Goal: Task Accomplishment & Management: Complete application form

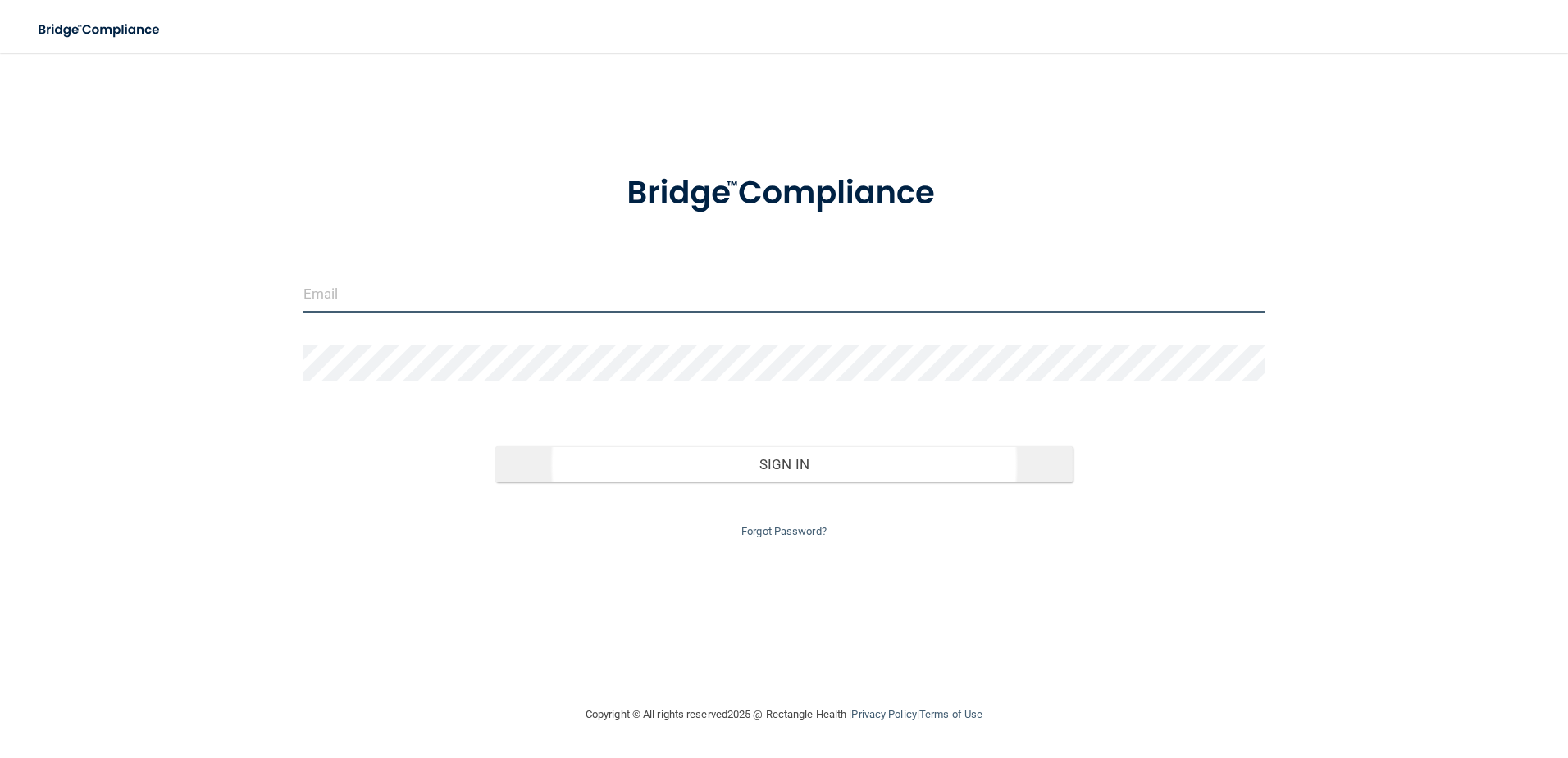
type input "[PERSON_NAME][EMAIL_ADDRESS][DOMAIN_NAME]"
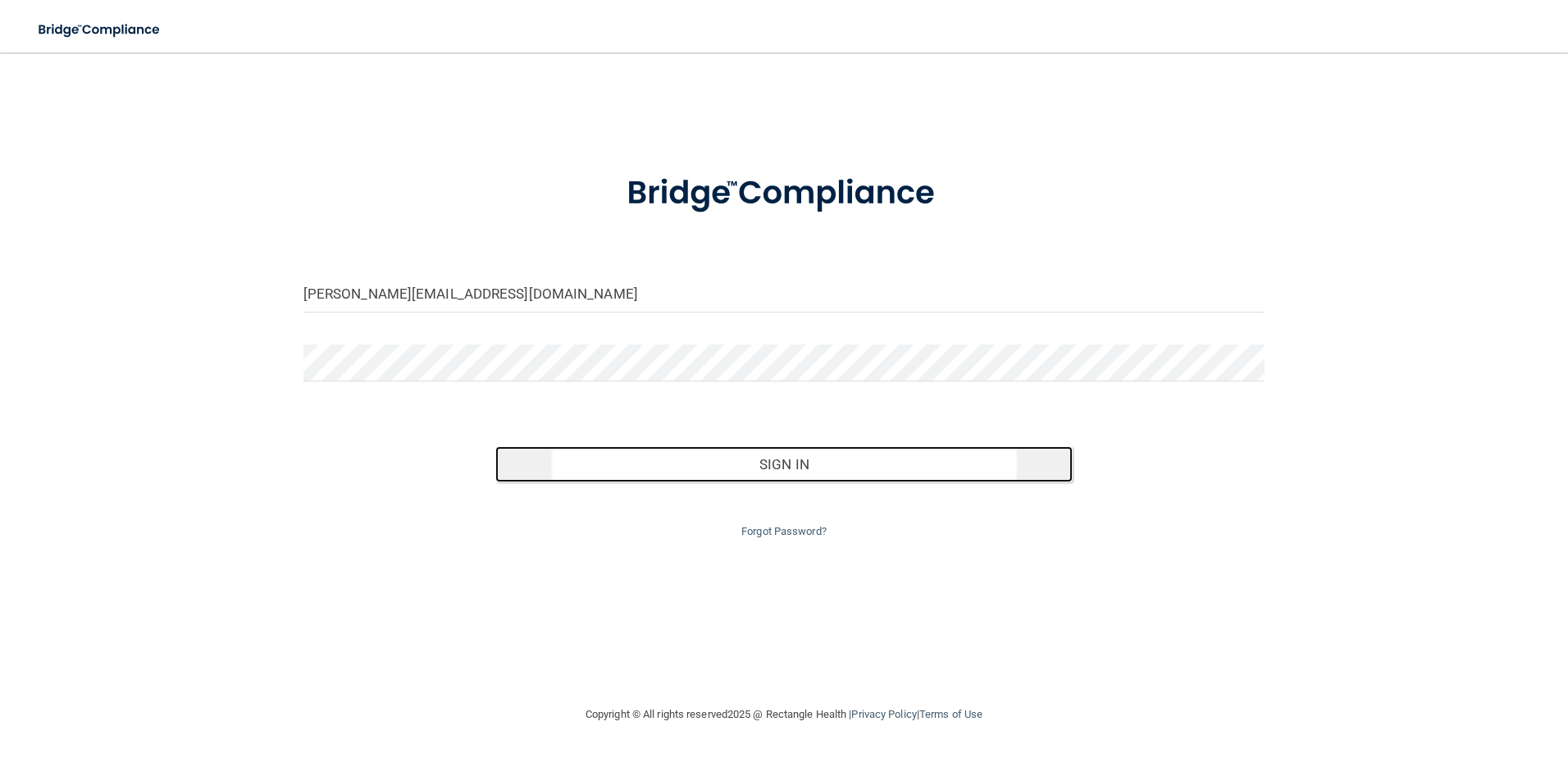
click at [747, 465] on button "Sign In" at bounding box center [784, 464] width 577 height 36
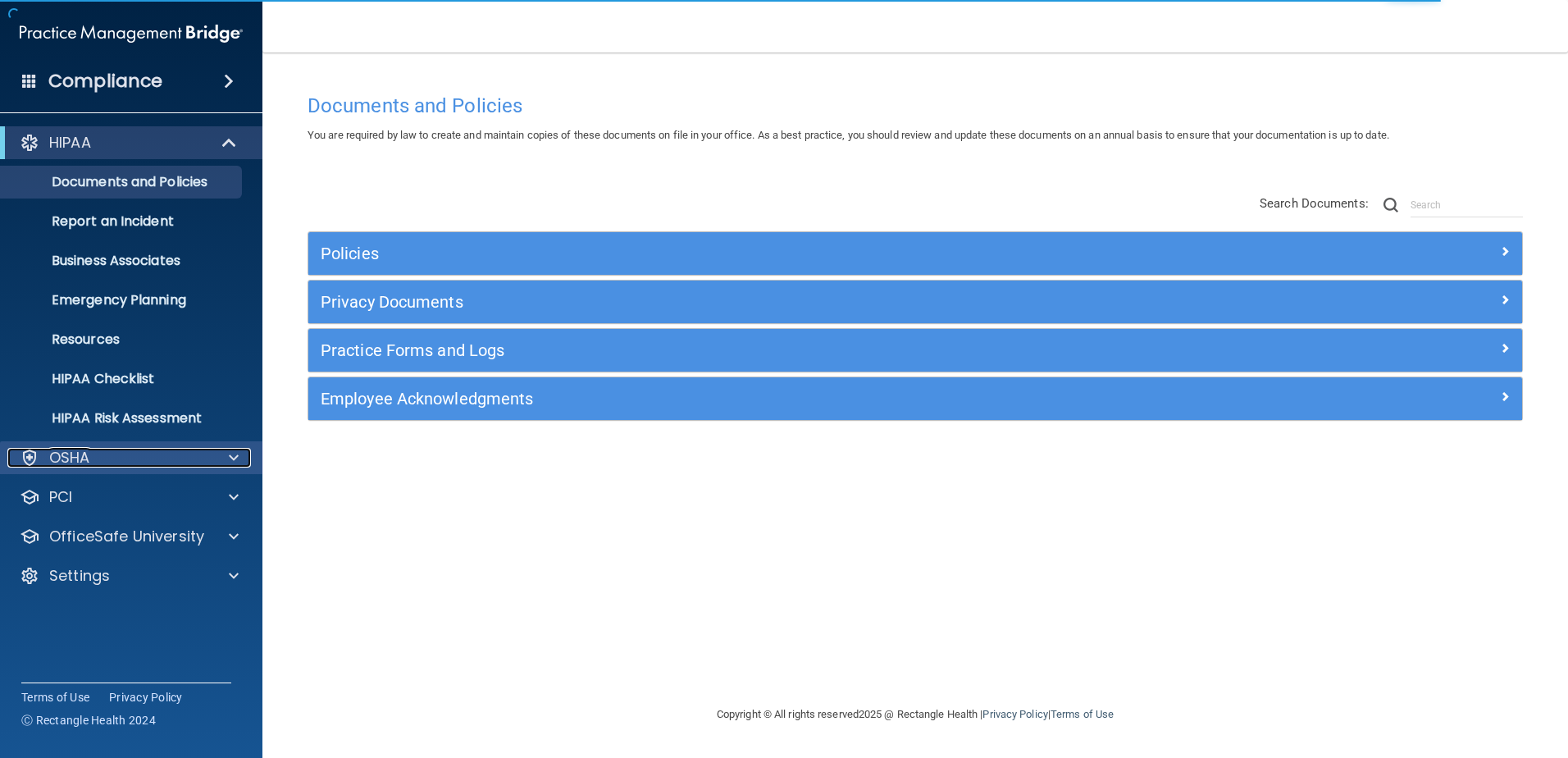
click at [166, 456] on div "OSHA" at bounding box center [109, 457] width 204 height 19
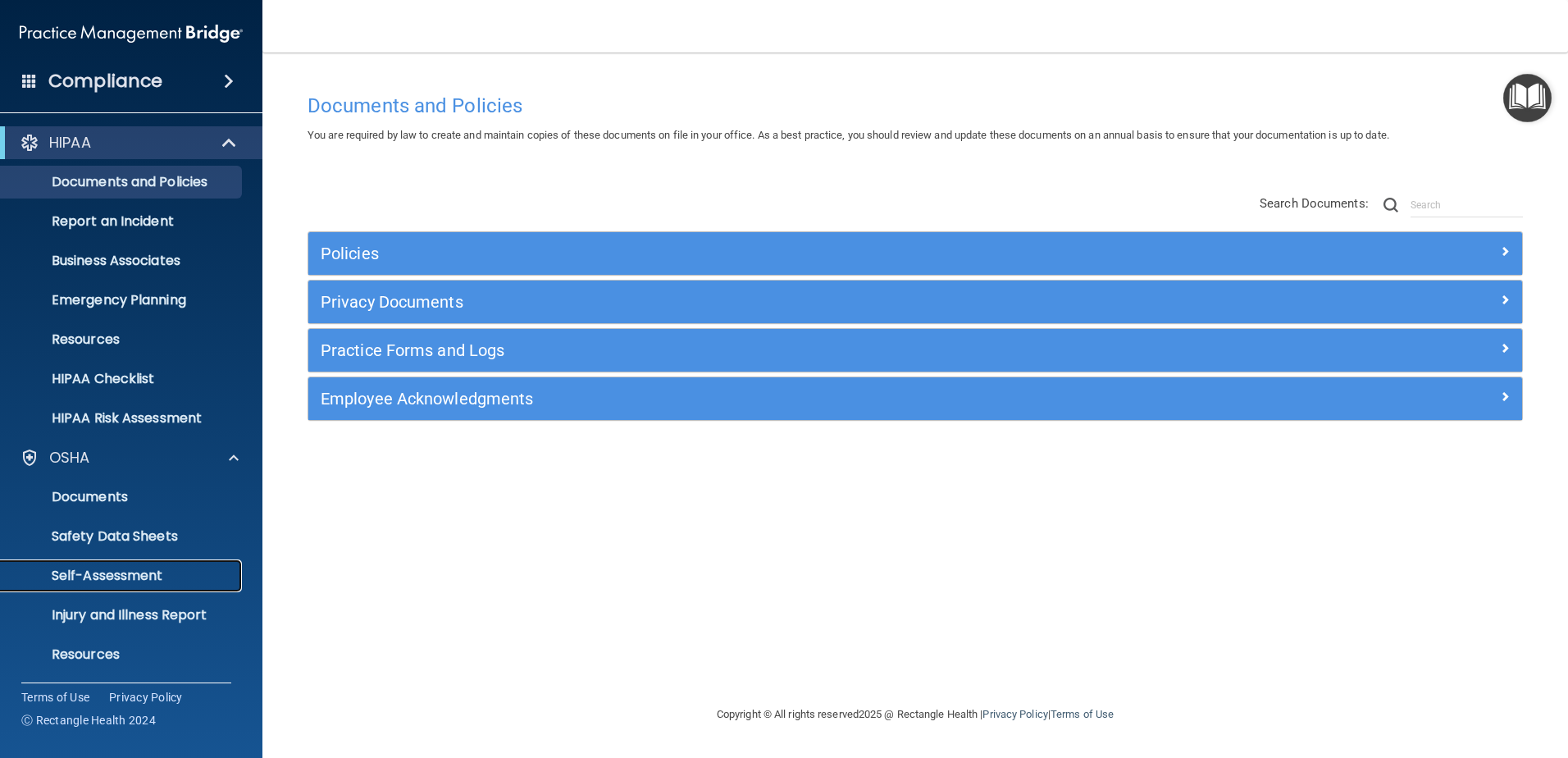
click at [142, 582] on p "Self-Assessment" at bounding box center [123, 576] width 224 height 17
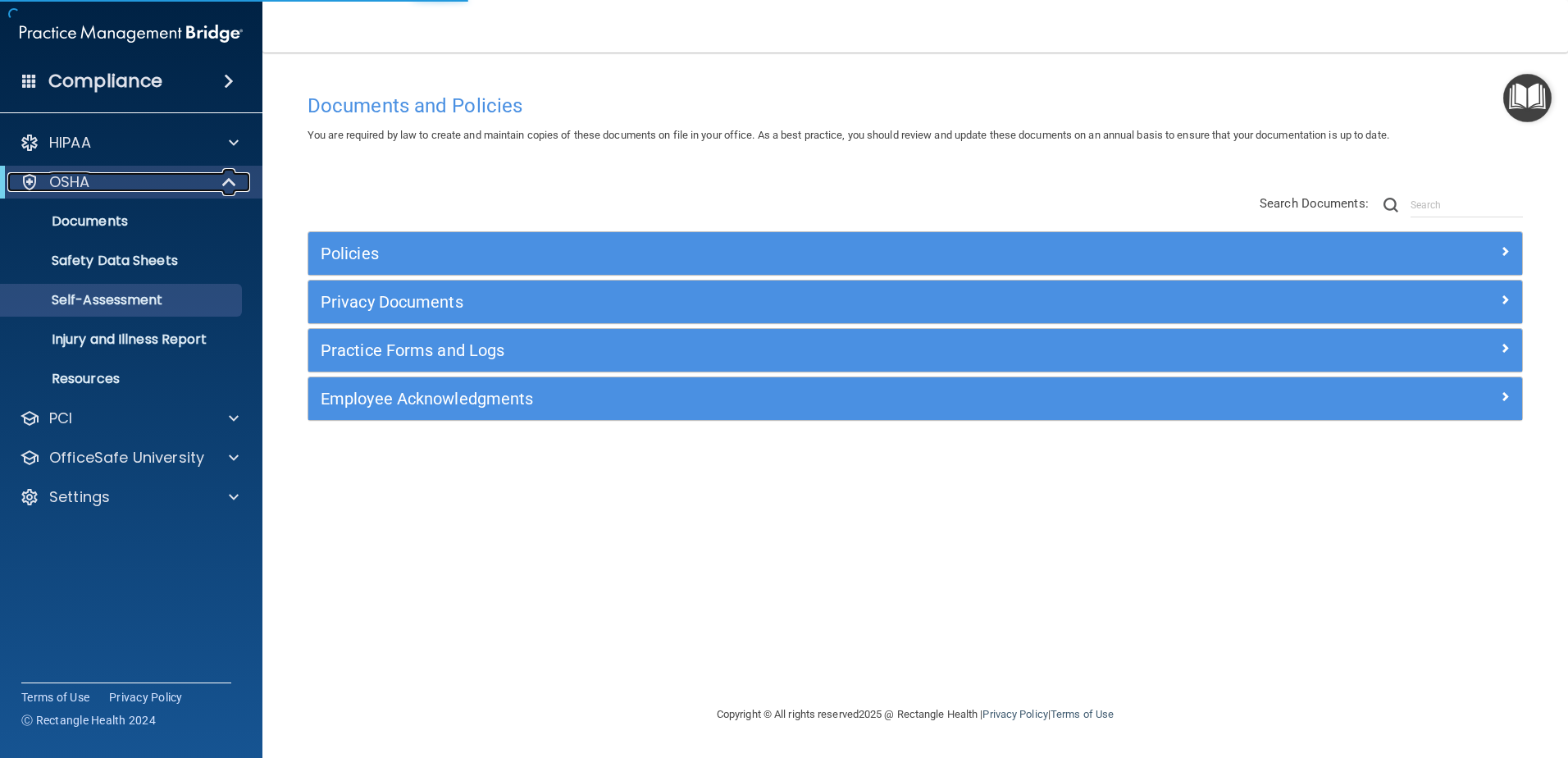
click at [184, 181] on div "OSHA" at bounding box center [108, 181] width 203 height 19
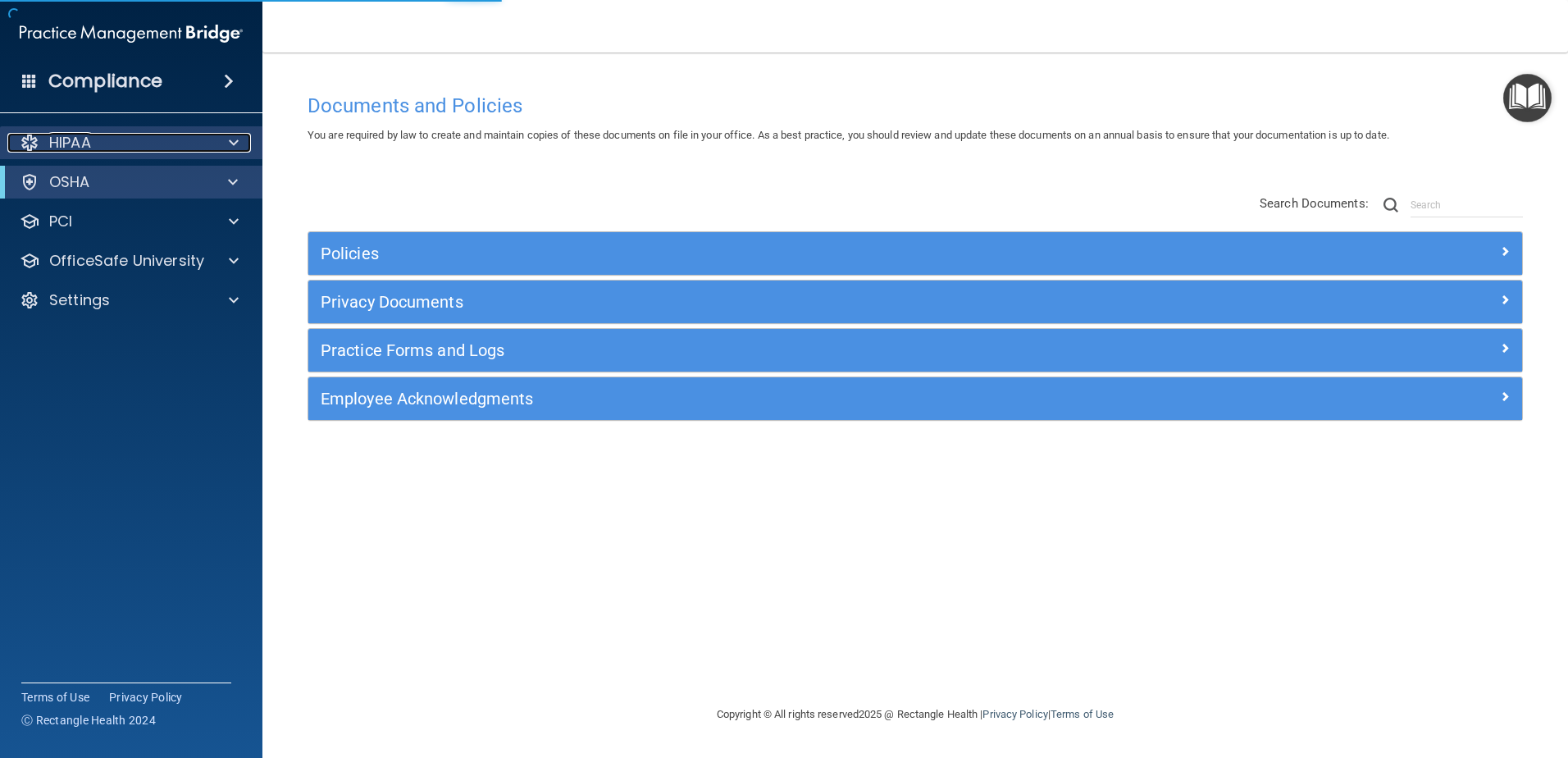
click at [225, 147] on div at bounding box center [231, 143] width 41 height 19
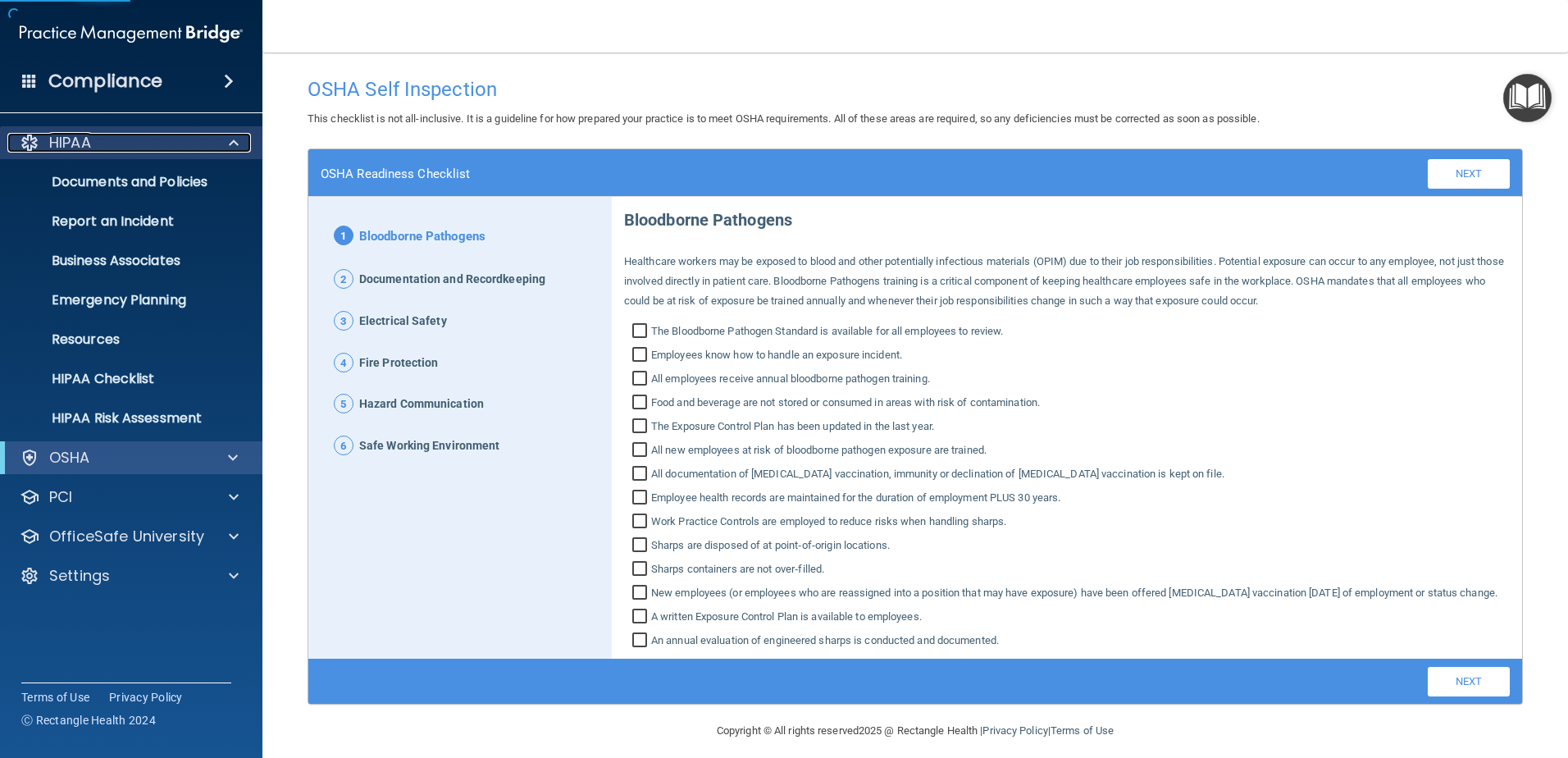
click at [225, 147] on div at bounding box center [231, 143] width 41 height 19
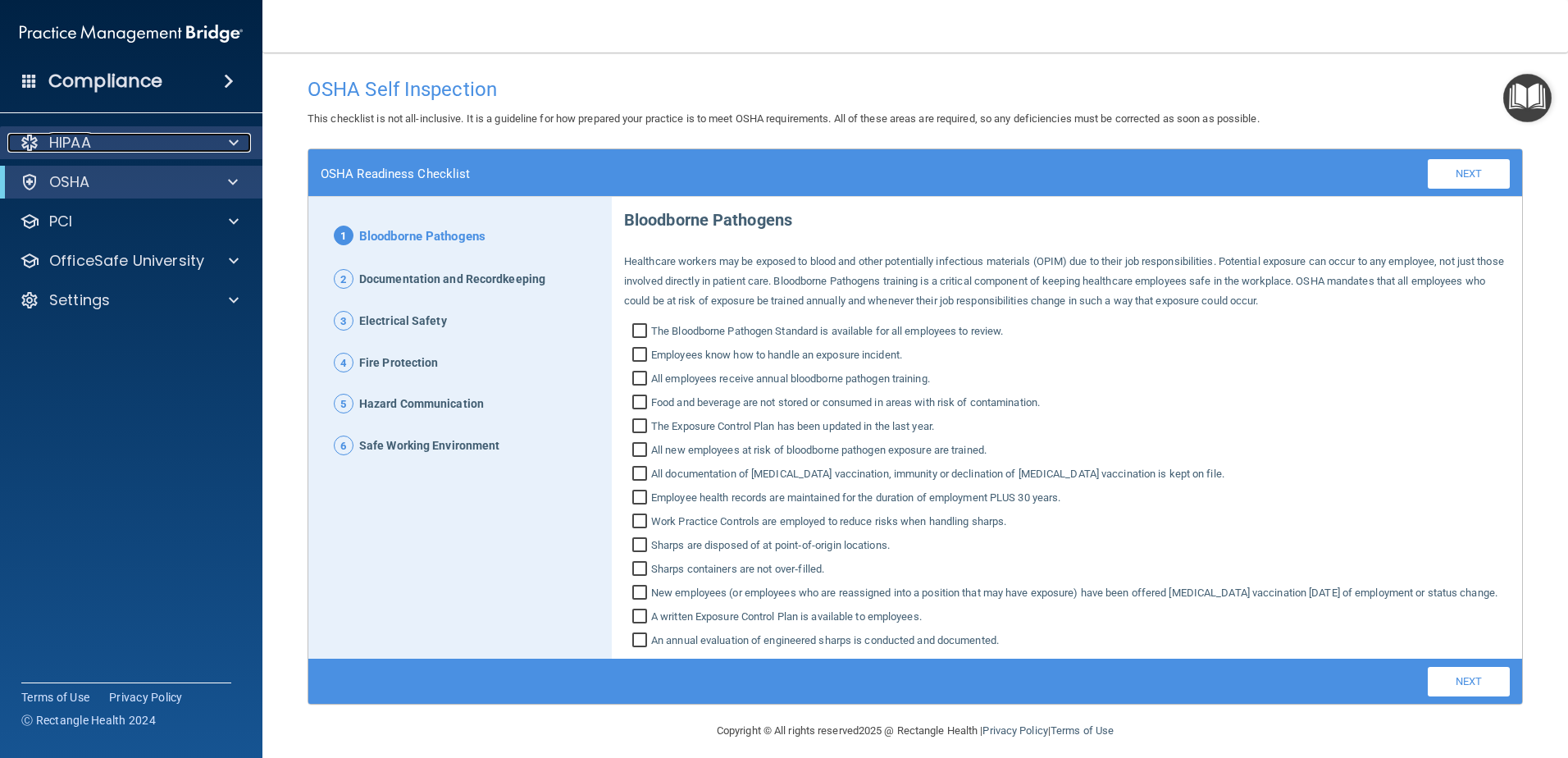
click at [225, 147] on div at bounding box center [231, 143] width 41 height 19
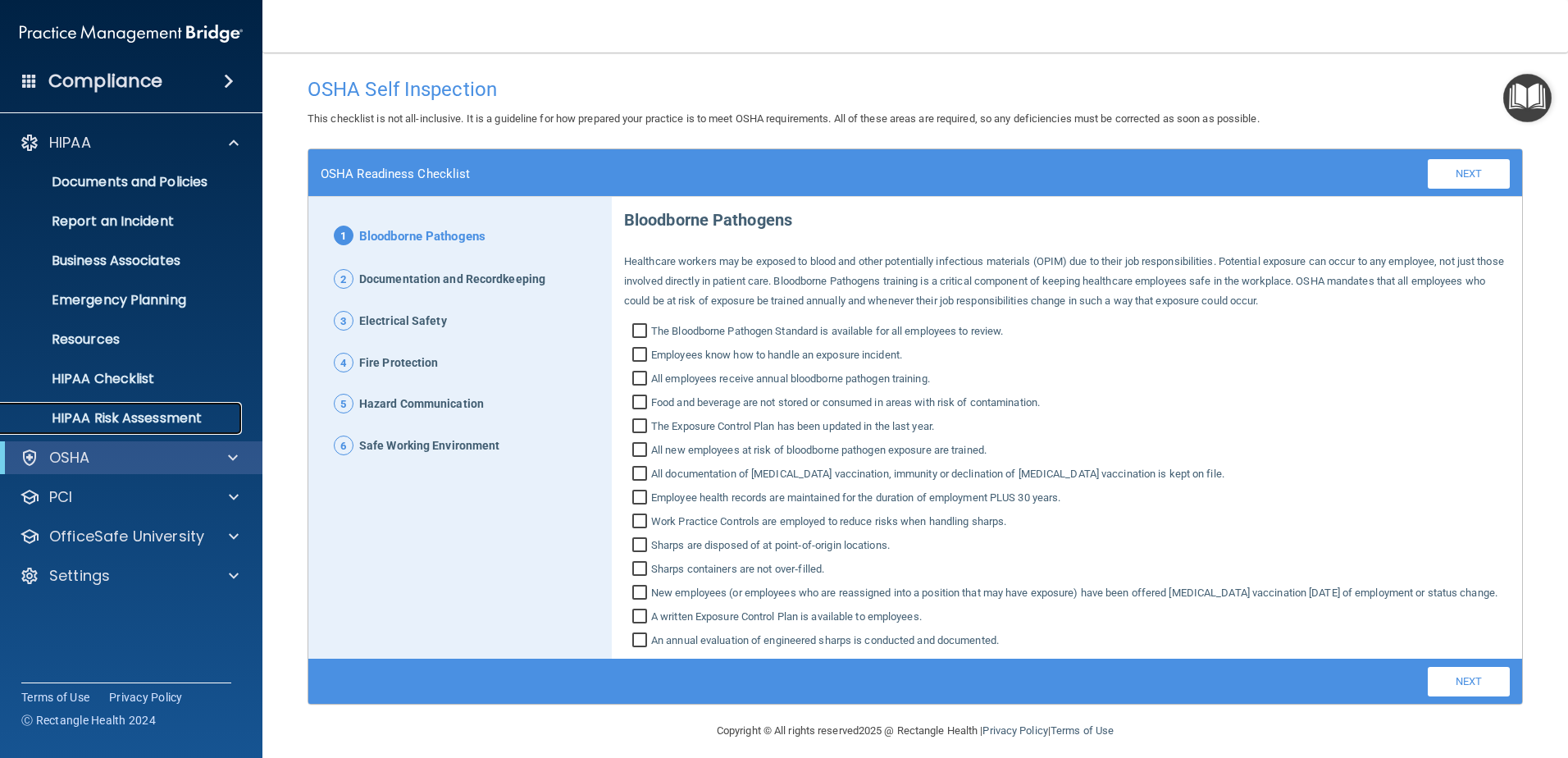
click at [144, 413] on p "HIPAA Risk Assessment" at bounding box center [123, 418] width 224 height 17
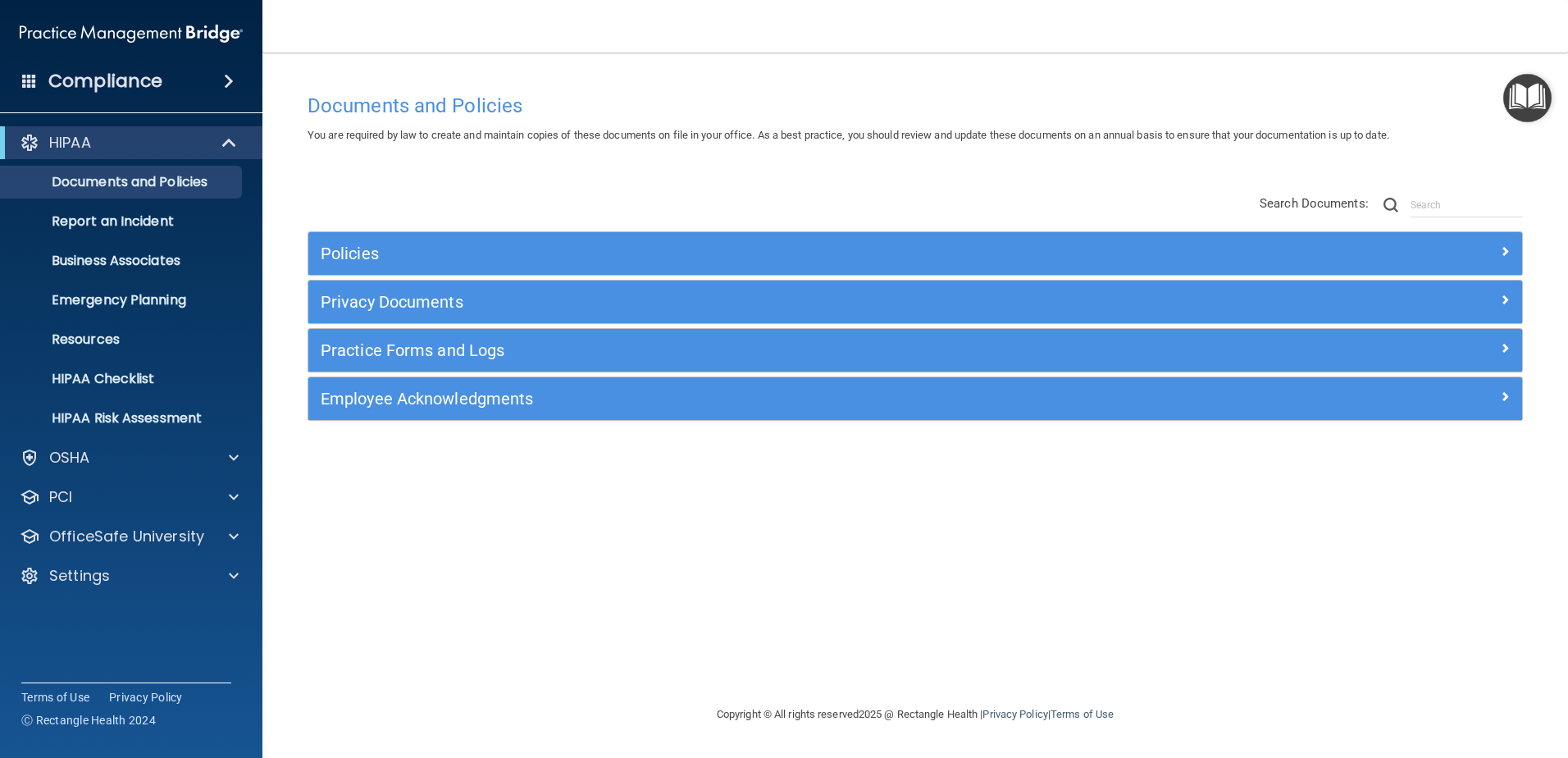
click at [1385, 530] on div "Documents and Policies You are required by law to create and maintain copies of…" at bounding box center [915, 394] width 1240 height 619
click at [163, 285] on link "Emergency Planning" at bounding box center [112, 300] width 258 height 32
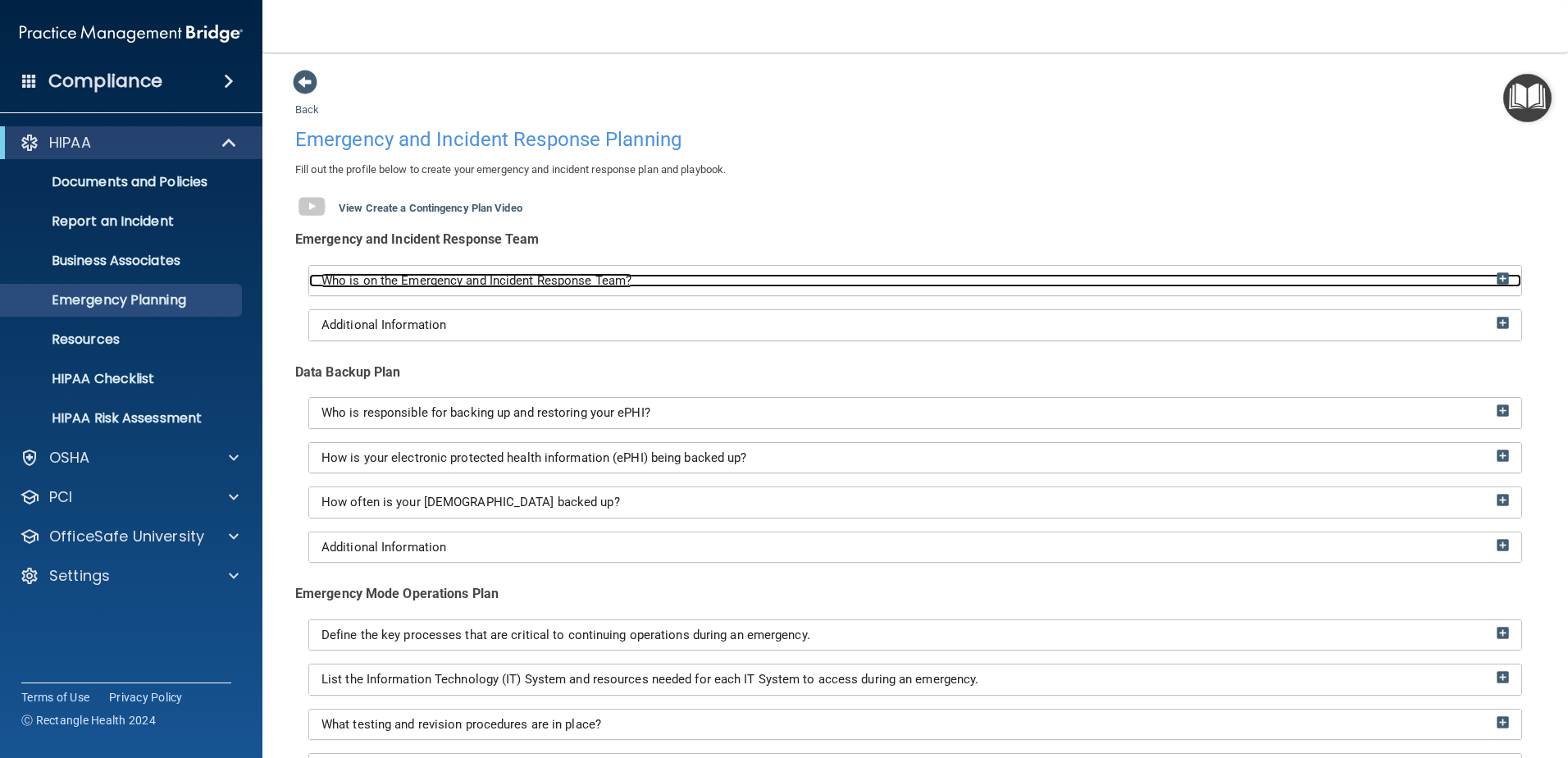
click at [688, 279] on div "Who is on the Emergency and Incident Response Team?" at bounding box center [915, 280] width 1212 height 14
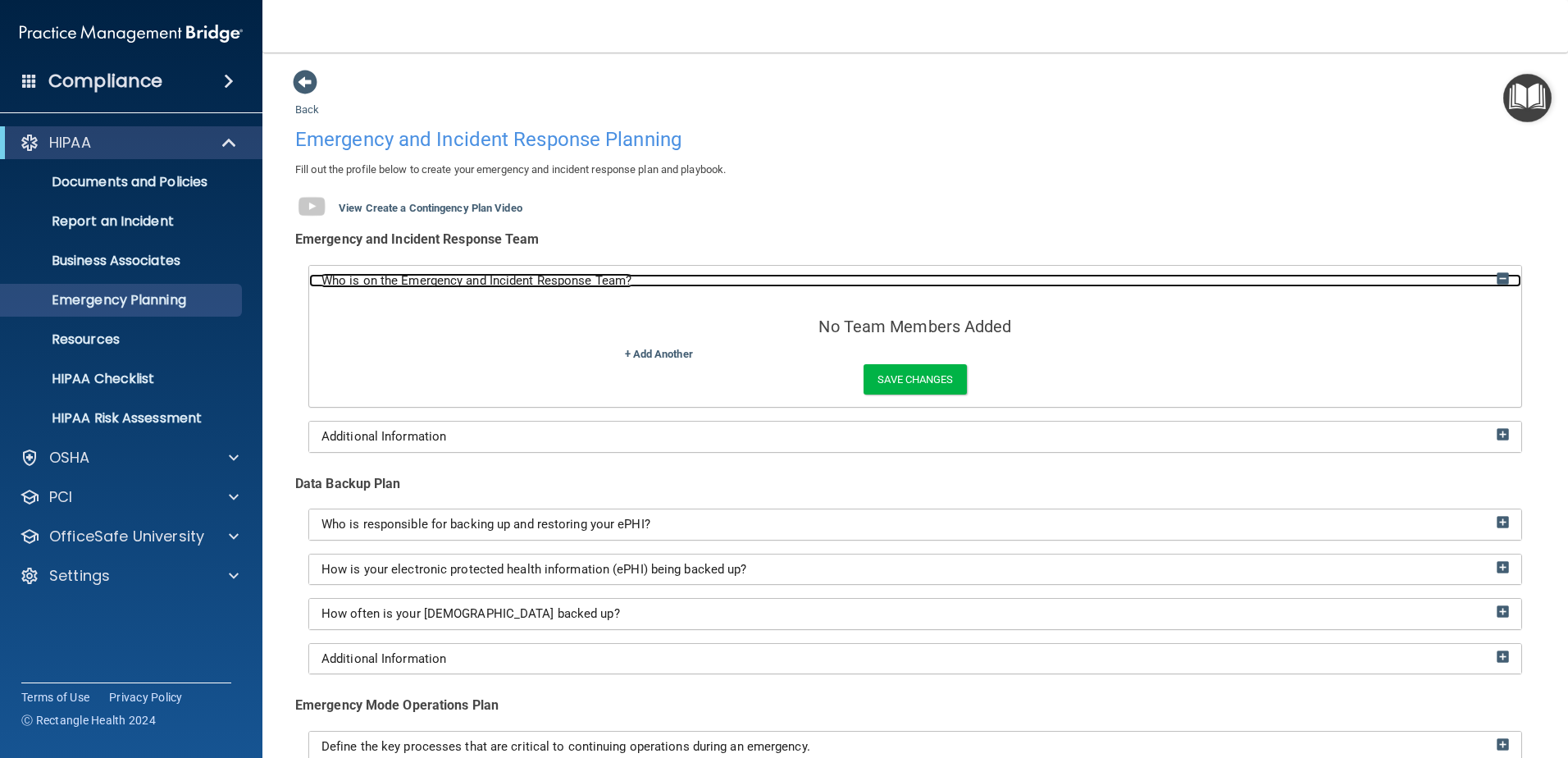
click at [688, 279] on div "Who is on the Emergency and Incident Response Team?" at bounding box center [915, 280] width 1212 height 14
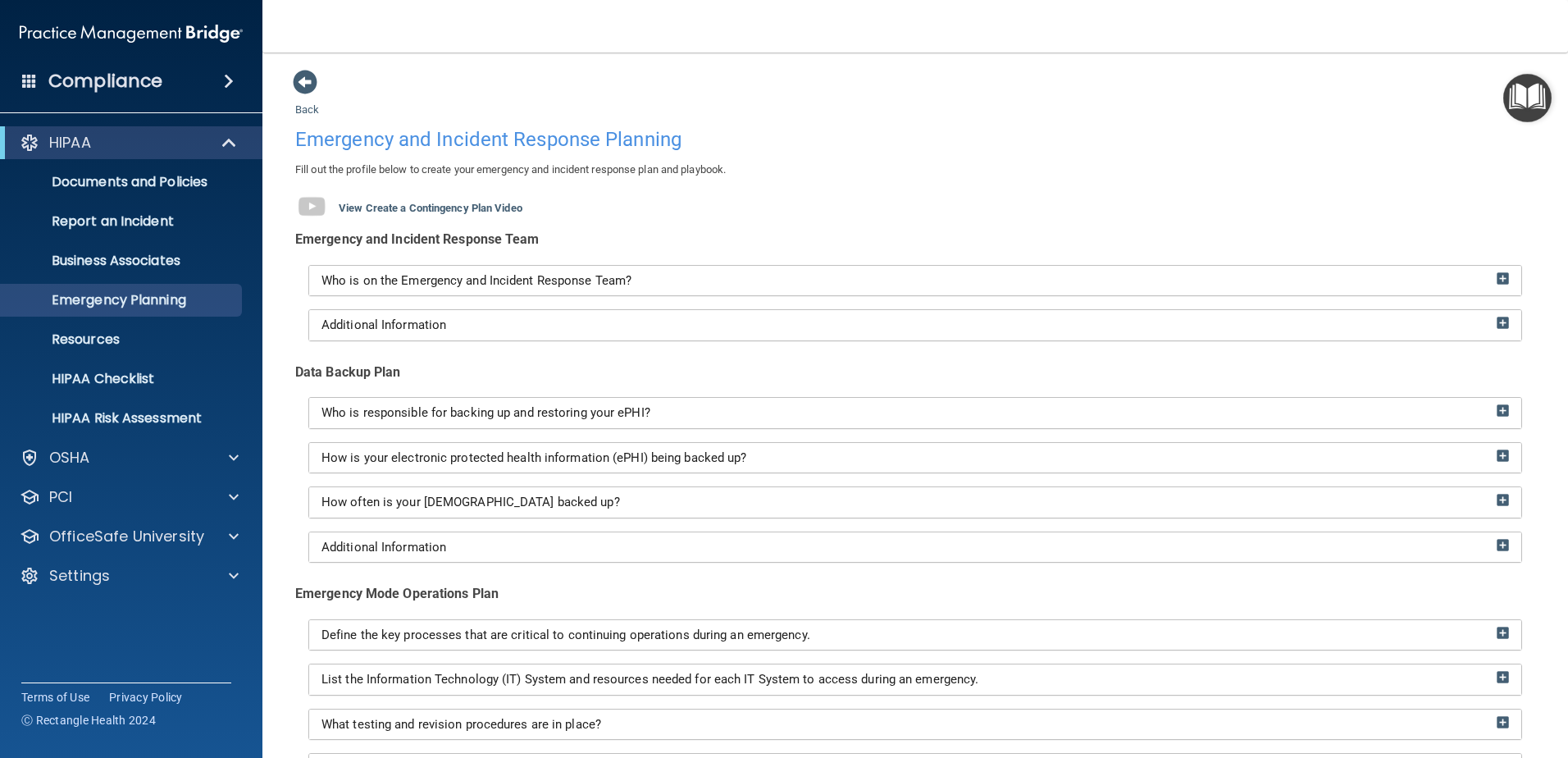
click at [632, 347] on div "Emergency and Incident Response Team Who is on the Emergency and Incident Respo…" at bounding box center [915, 516] width 1265 height 577
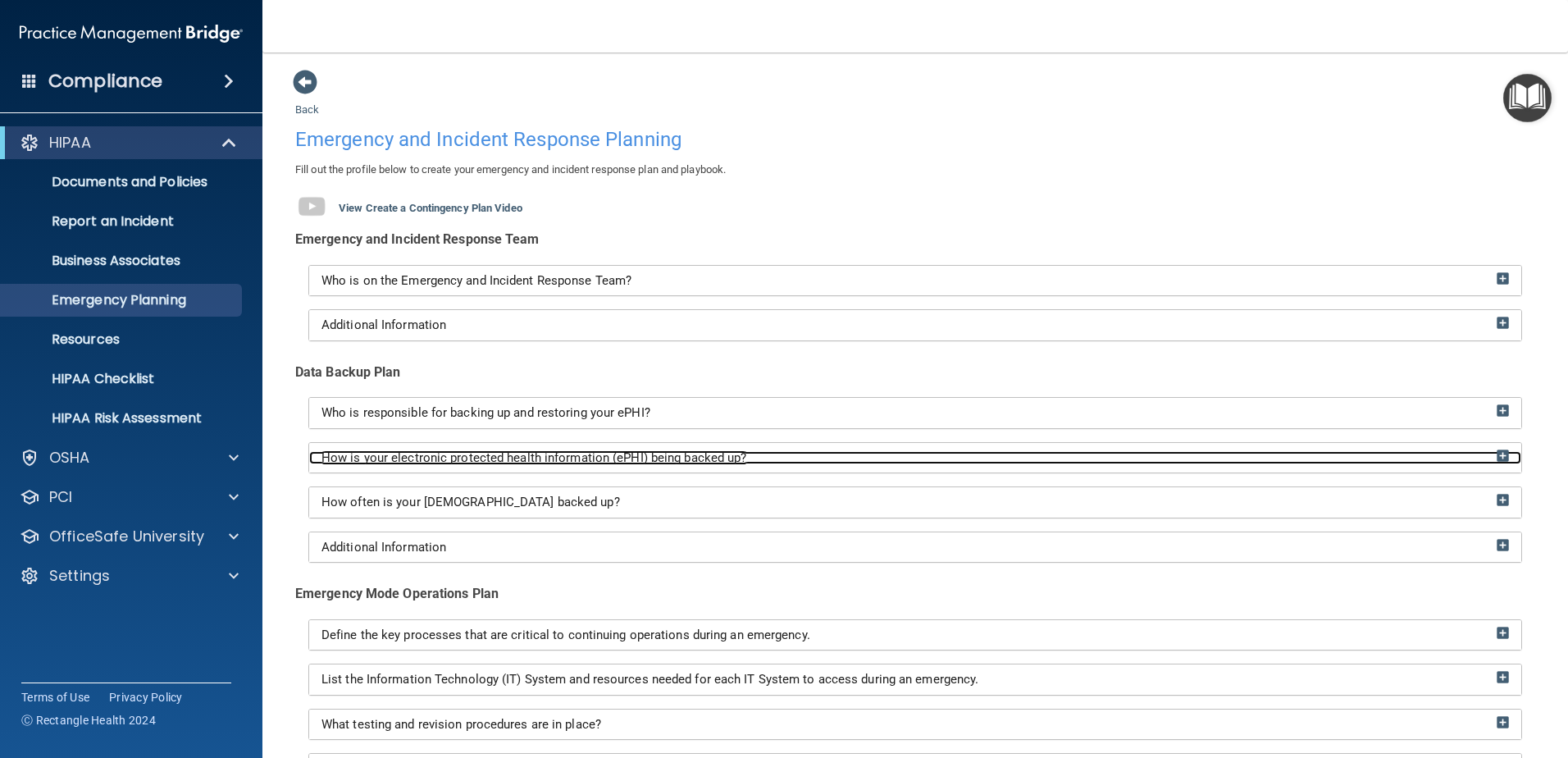
click at [613, 456] on span "How is your electronic protected health information (ePHI) being backed up?" at bounding box center [534, 458] width 426 height 15
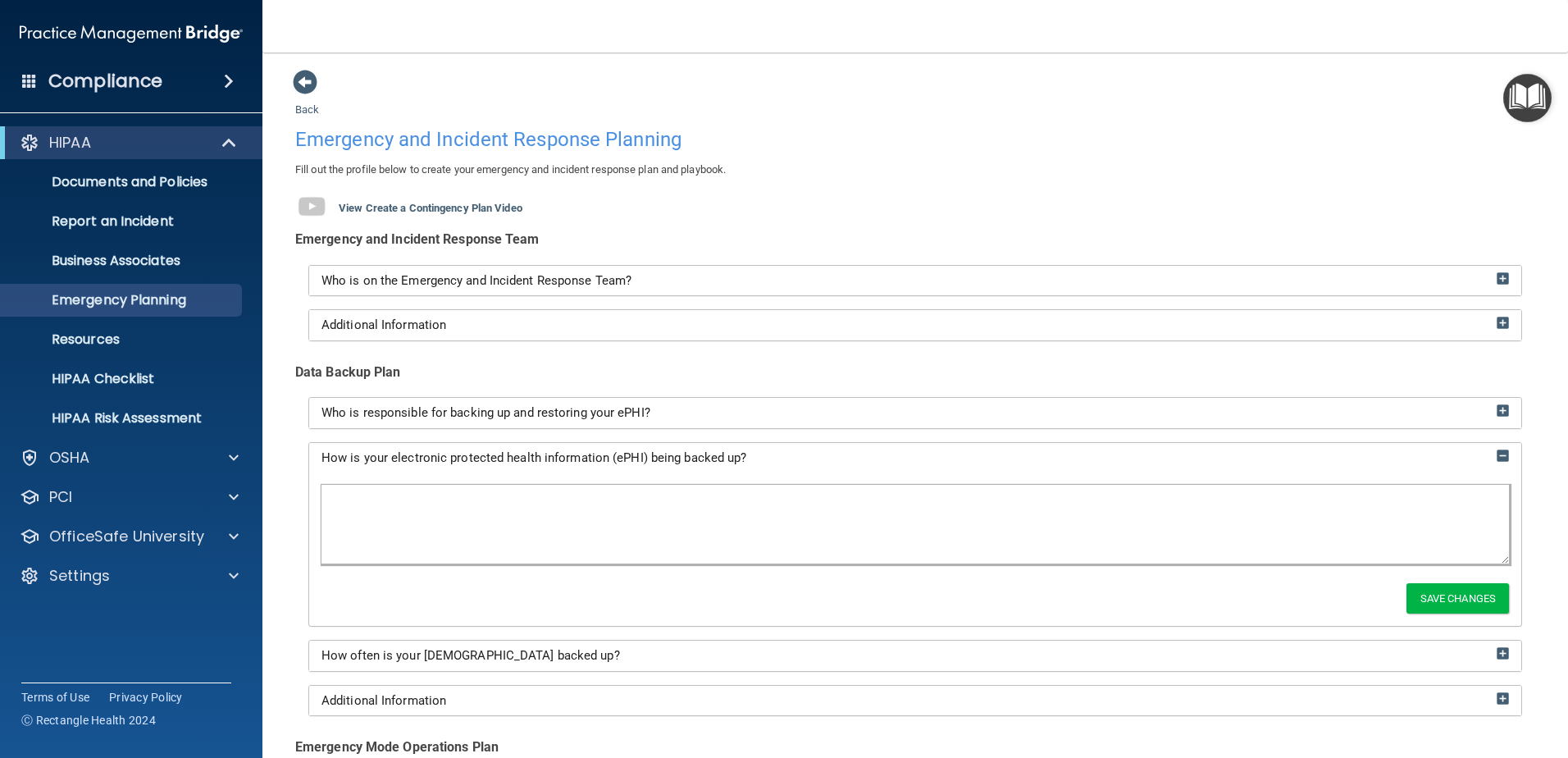
click at [572, 499] on textarea at bounding box center [915, 524] width 1188 height 79
type textarea "Once daily HIPAA compliant backup via Cove"
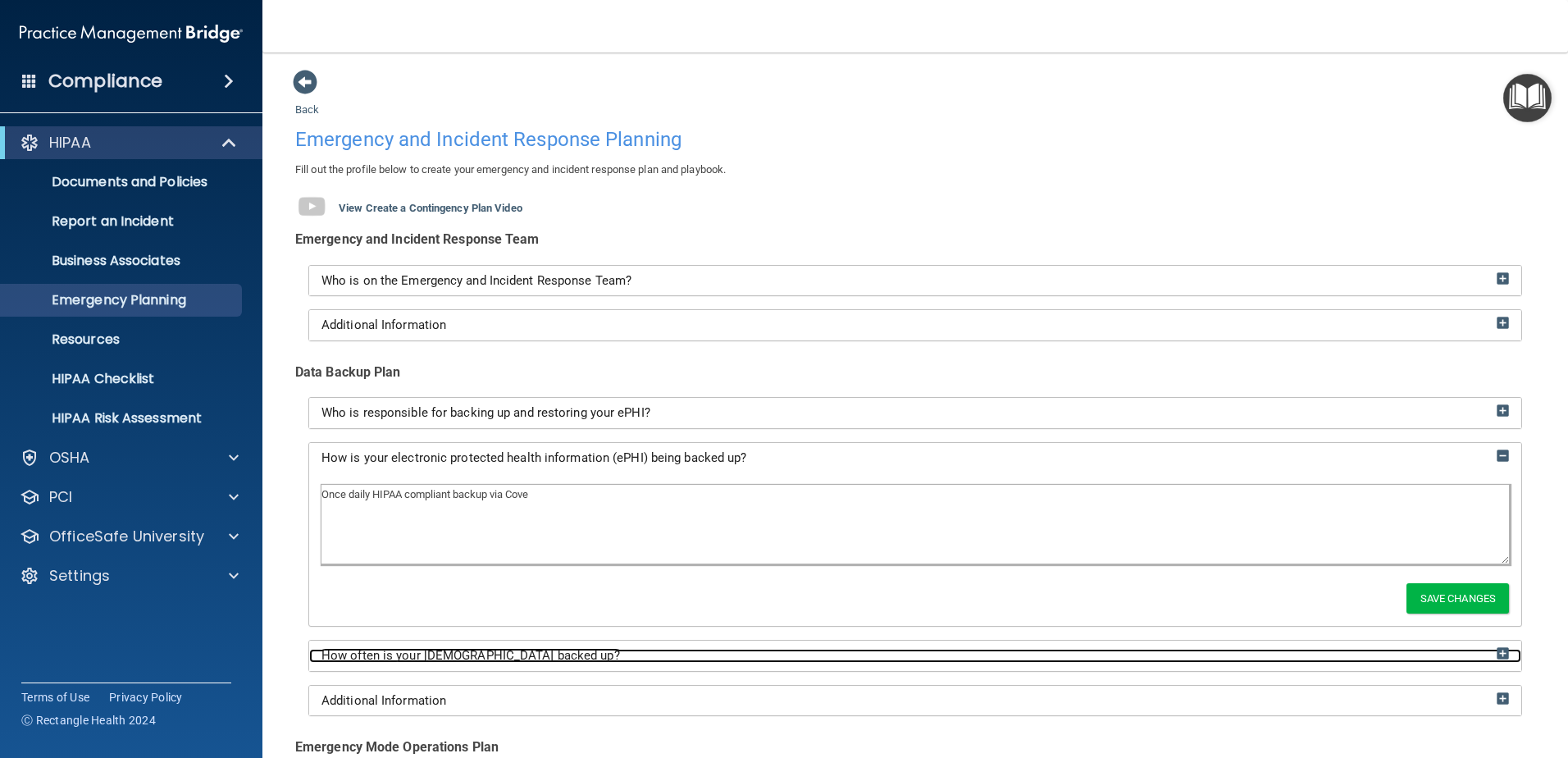
click at [555, 662] on div "How often is your ePHI backed up?" at bounding box center [915, 655] width 1212 height 14
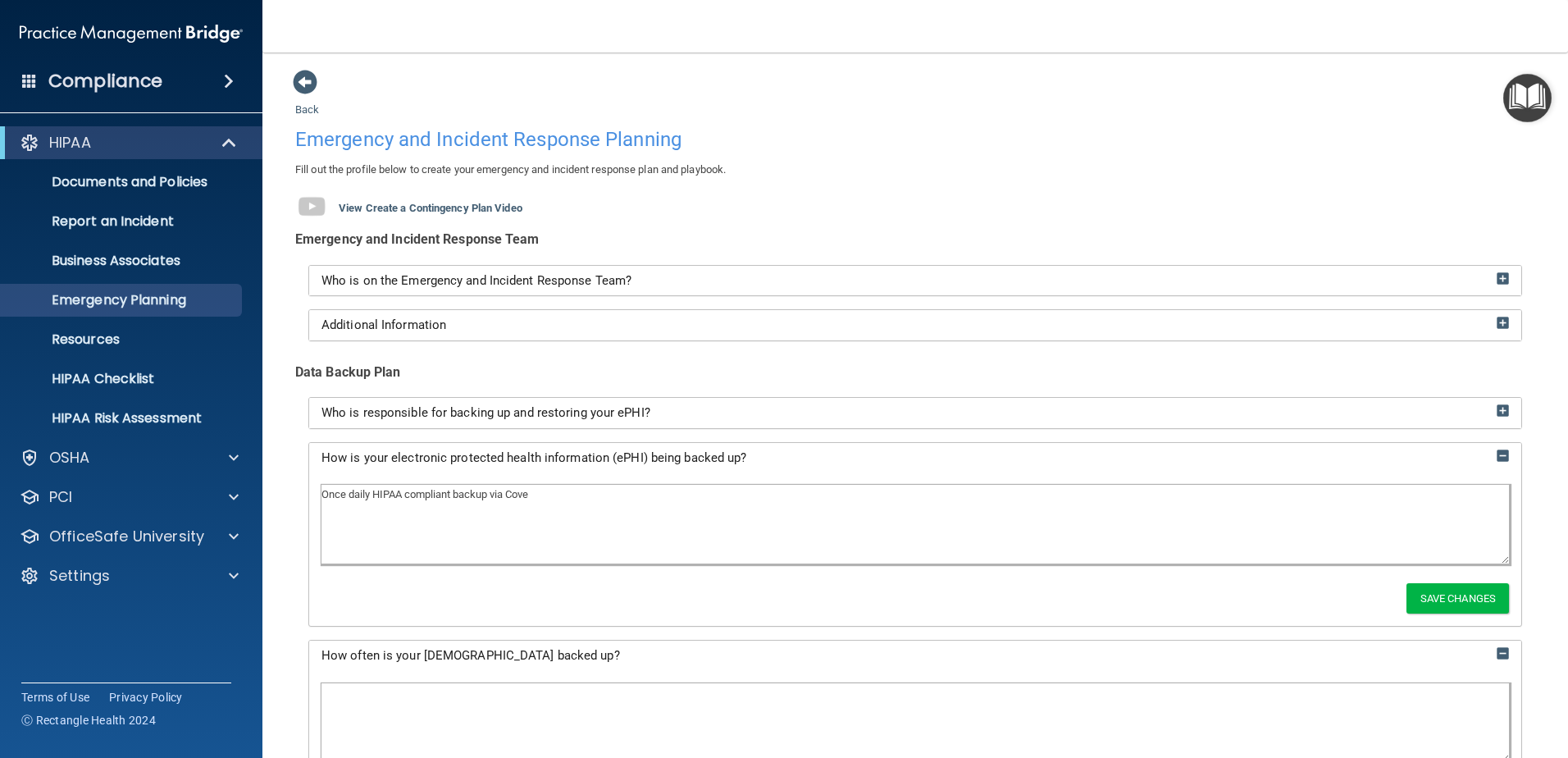
click at [488, 694] on textarea at bounding box center [915, 722] width 1188 height 79
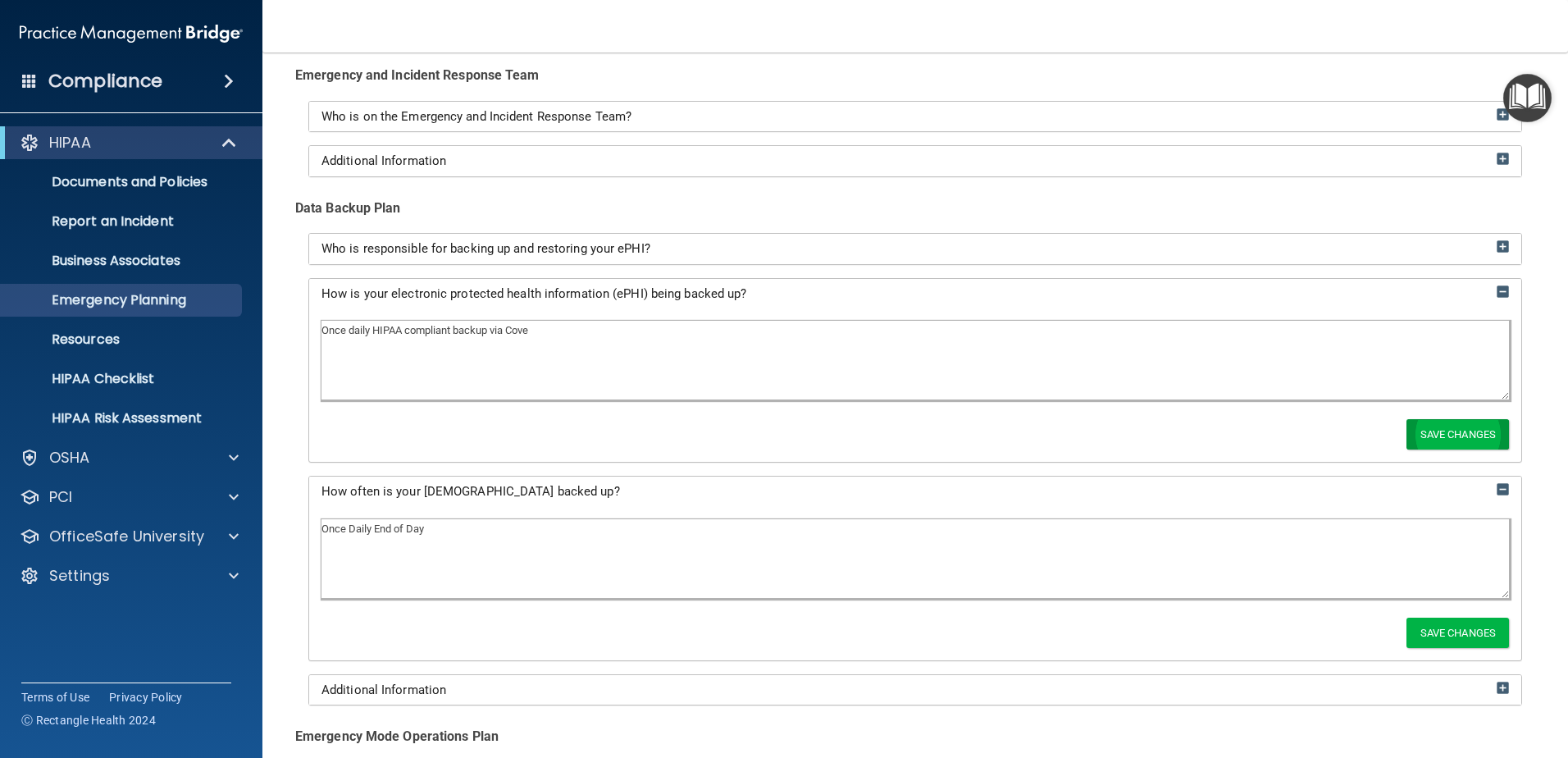
type textarea "Once Daily End of Day"
click at [1459, 436] on button "Save Changes" at bounding box center [1457, 434] width 103 height 31
click at [1414, 637] on button "Save Changes" at bounding box center [1457, 633] width 103 height 31
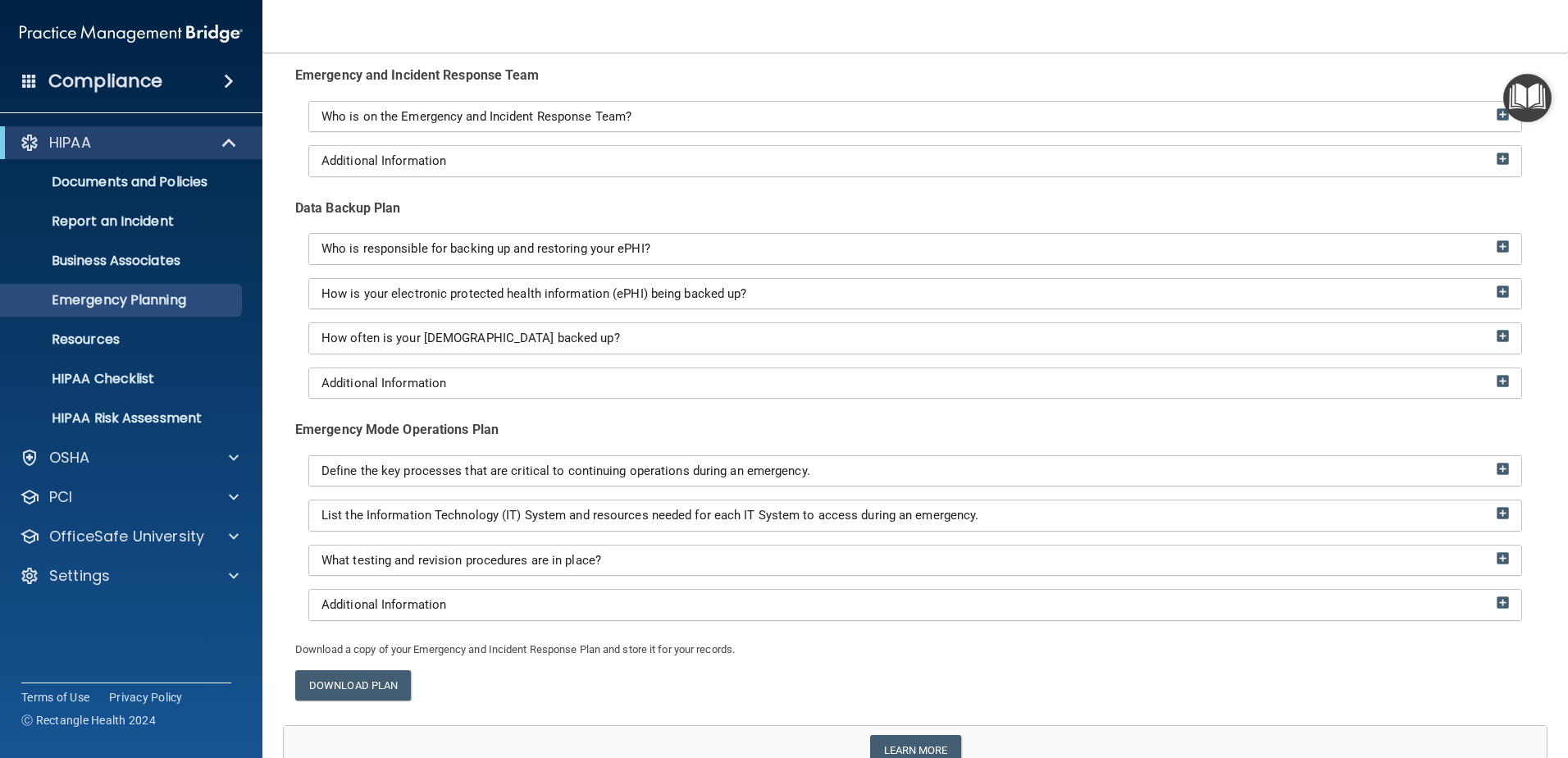
click at [635, 410] on div "Emergency and Incident Response Team Who is on the Emergency and Incident Respo…" at bounding box center [915, 351] width 1265 height 577
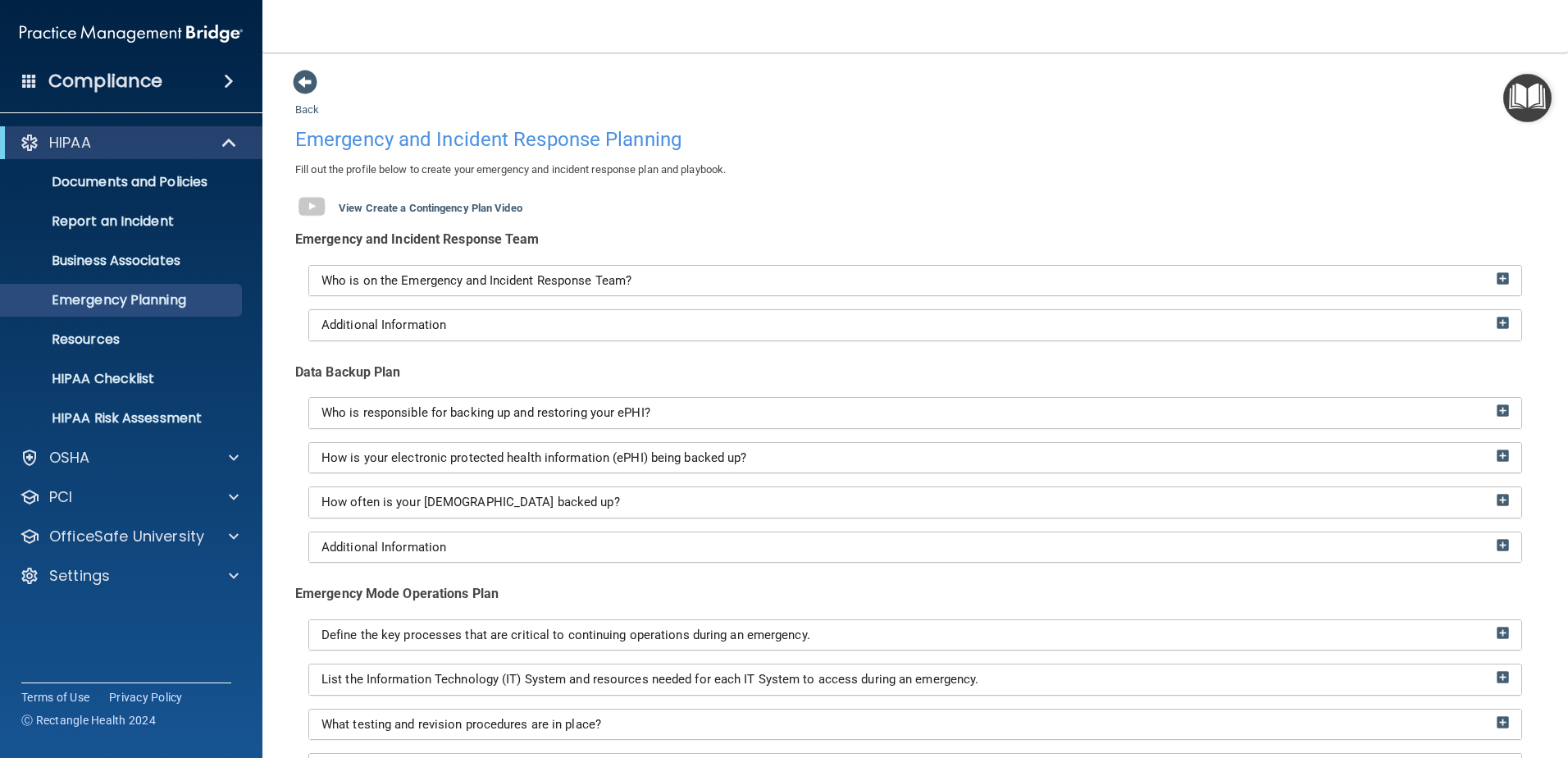
scroll to position [247, 0]
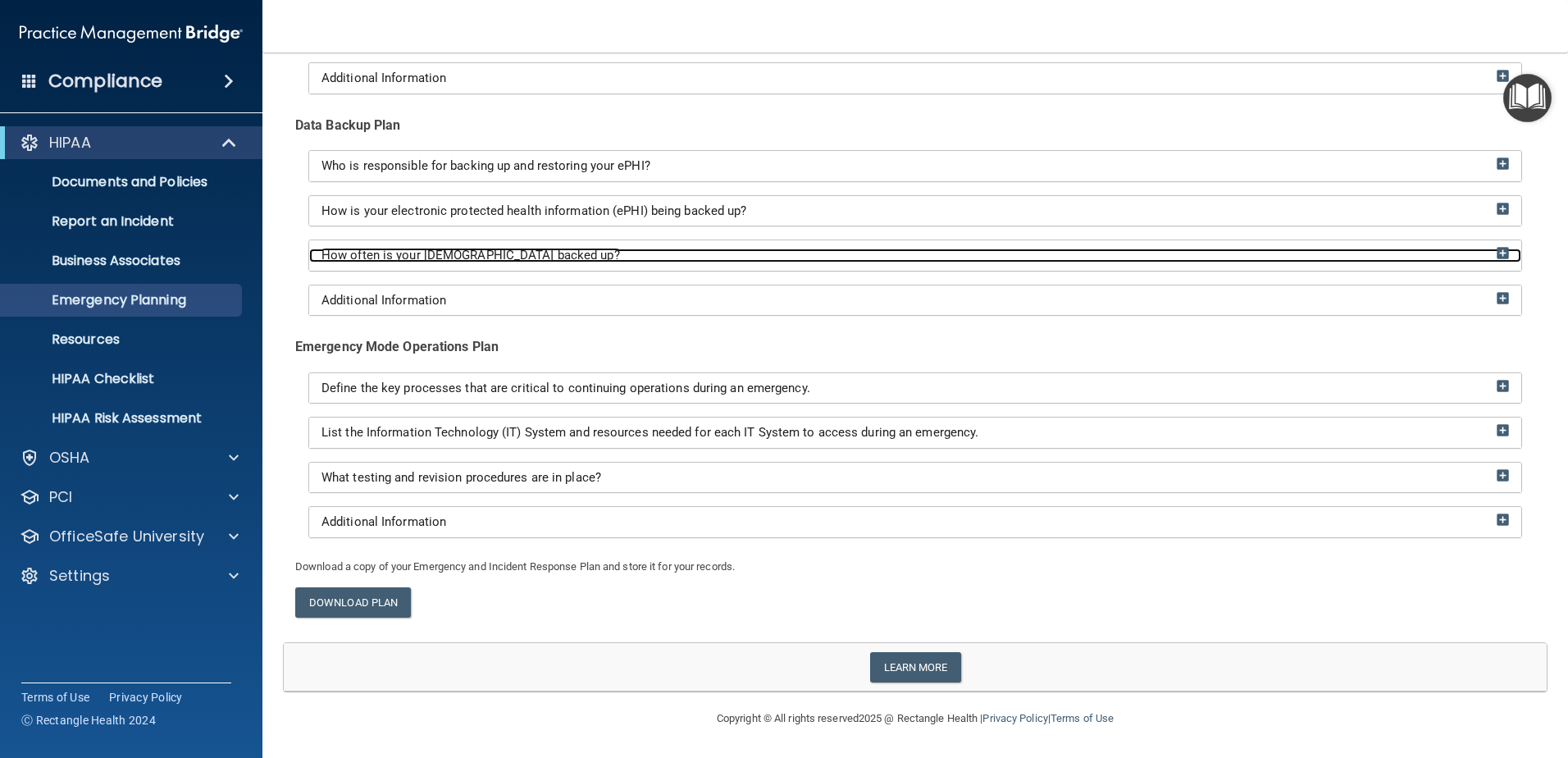
click at [530, 250] on div "How often is your ePHI backed up?" at bounding box center [915, 255] width 1212 height 14
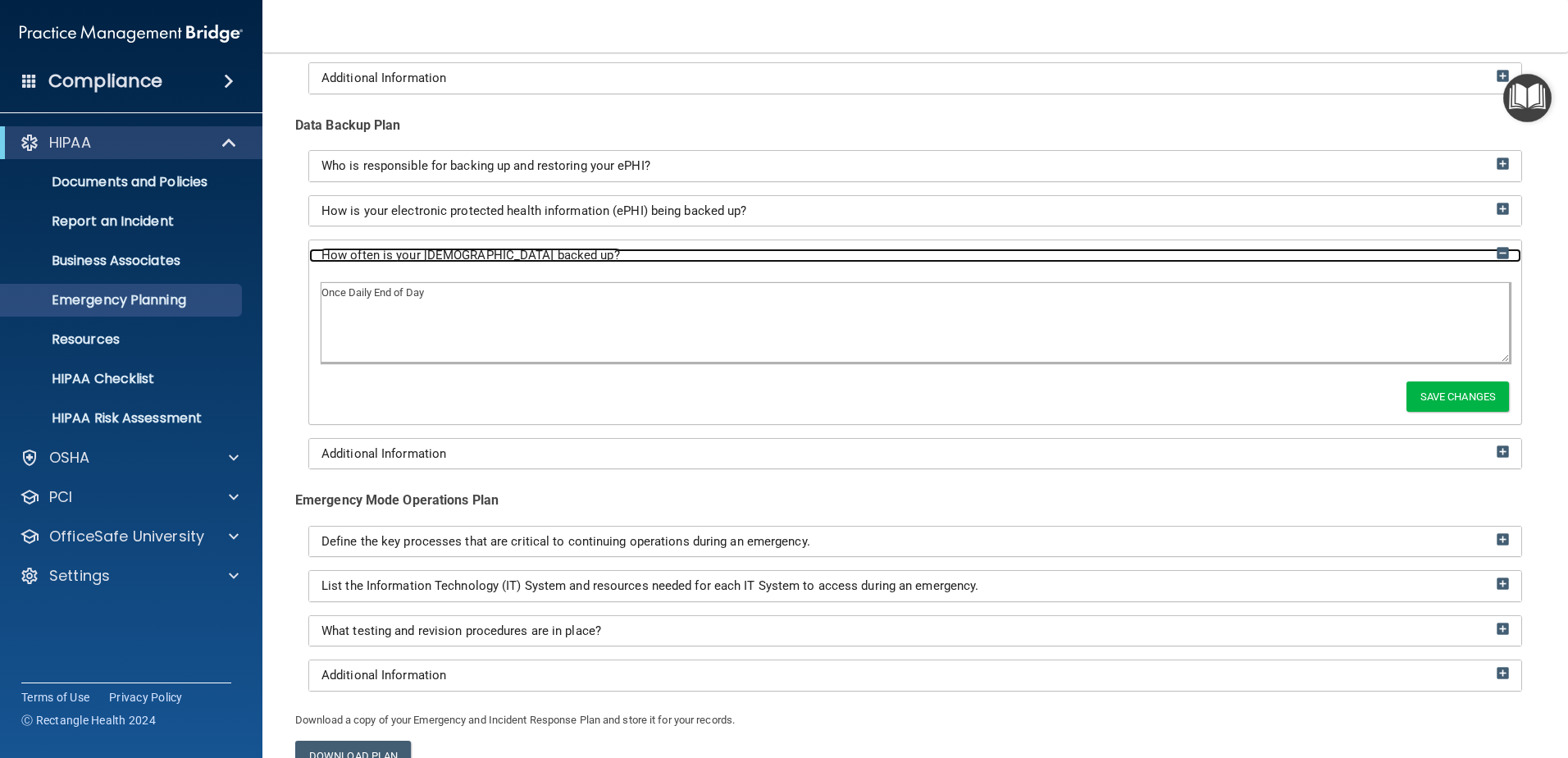
click at [530, 250] on div "How often is your ePHI backed up?" at bounding box center [915, 255] width 1212 height 14
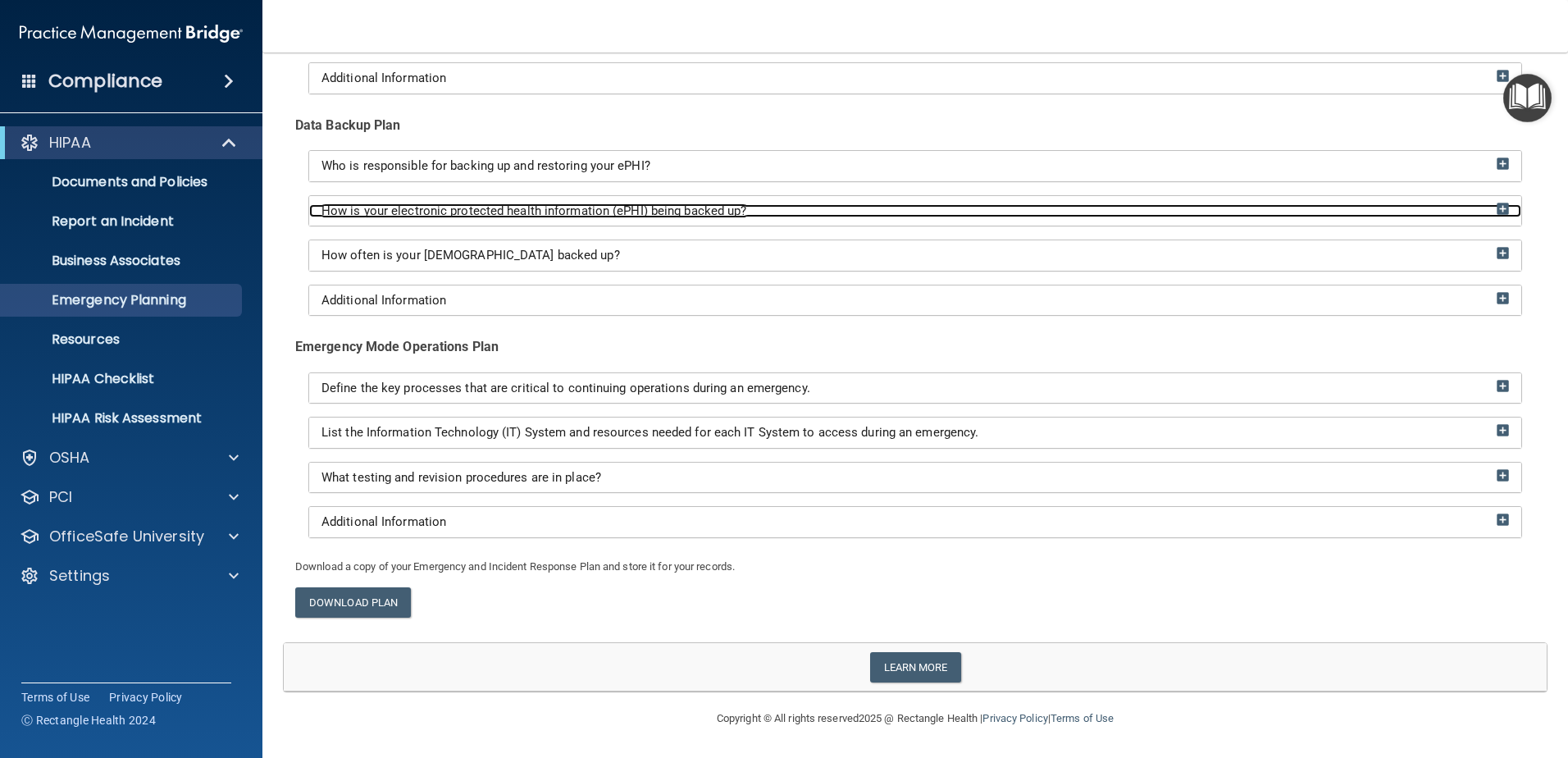
click at [560, 206] on span "How is your electronic protected health information (ePHI) being backed up?" at bounding box center [534, 211] width 426 height 15
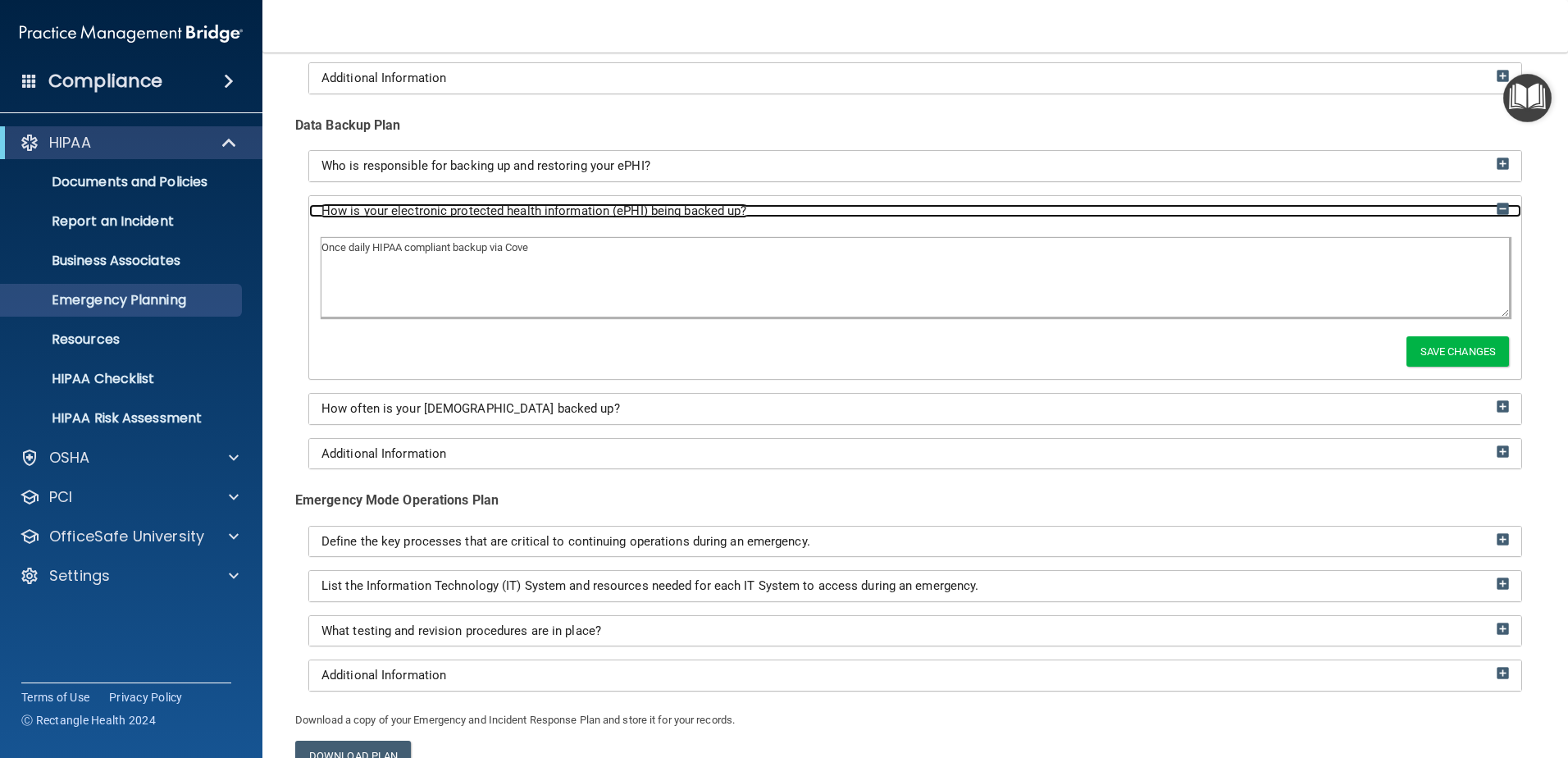
click at [560, 206] on span "How is your electronic protected health information (ePHI) being backed up?" at bounding box center [534, 211] width 426 height 15
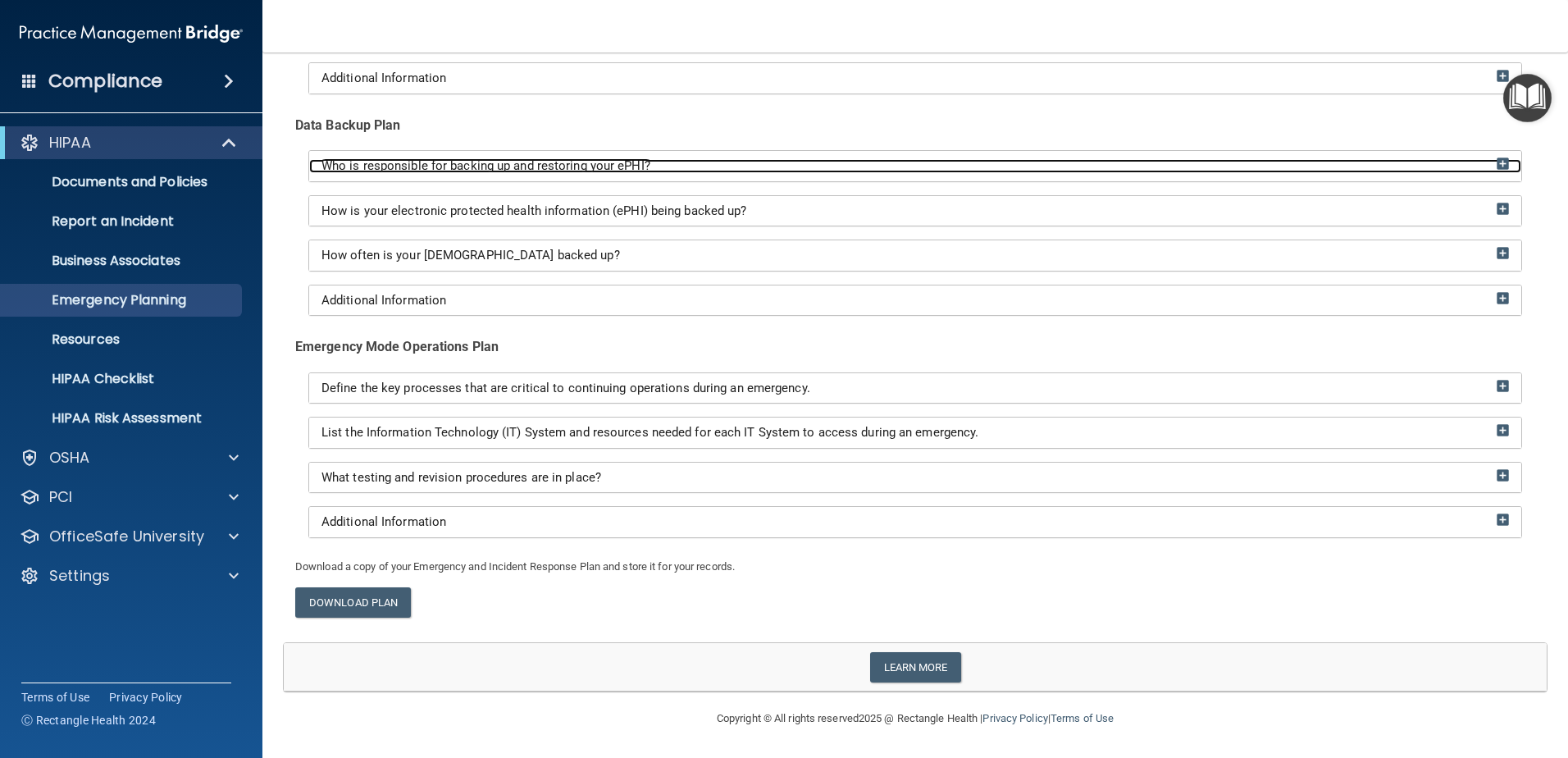
click at [601, 165] on span "Who is responsible for backing up and restoring your ePHI?" at bounding box center [485, 166] width 328 height 15
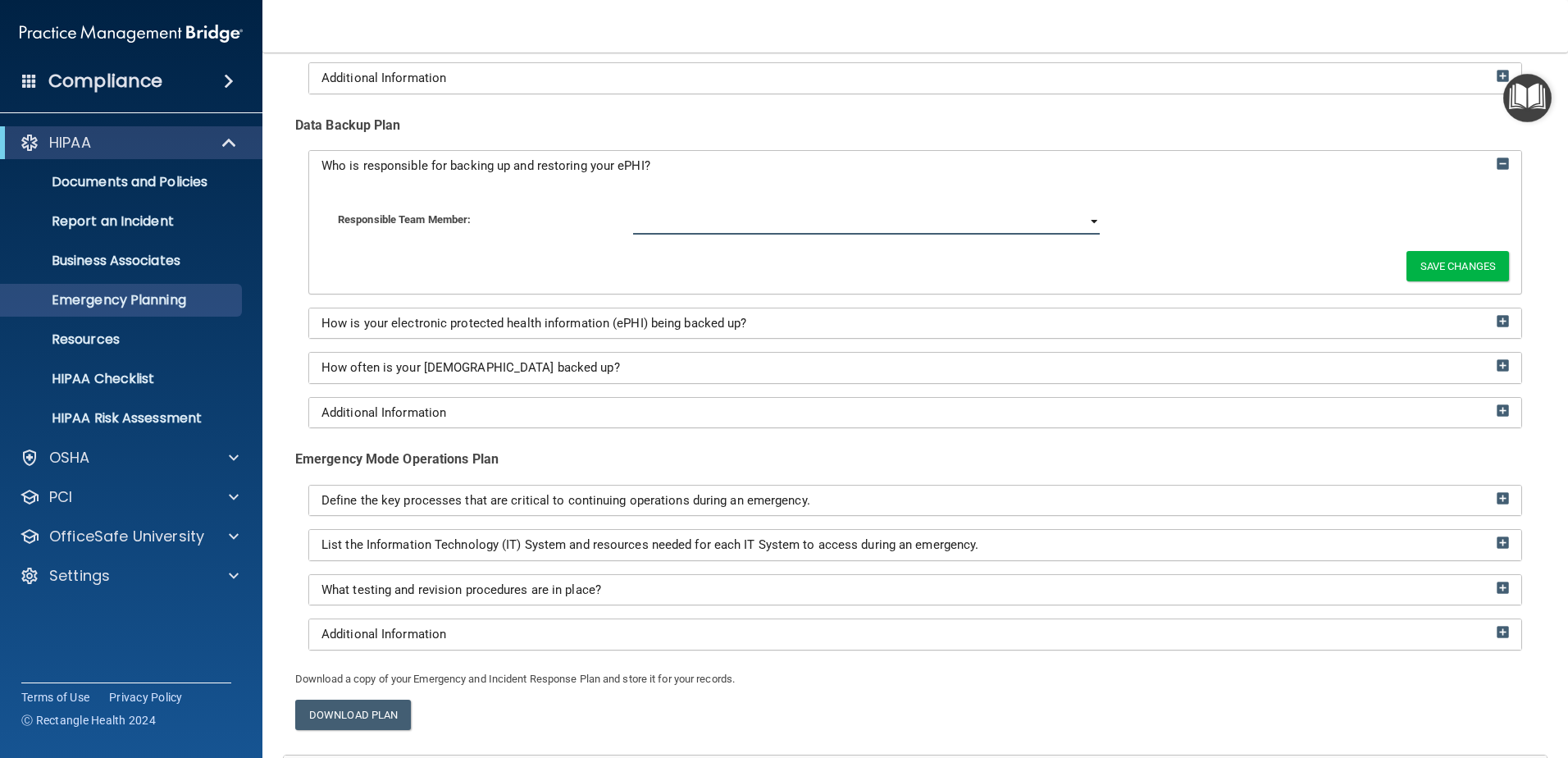
click at [790, 220] on select at bounding box center [866, 222] width 466 height 25
click at [1012, 178] on div "Who is responsible for backing up and restoring your ePHI?" at bounding box center [915, 166] width 1212 height 31
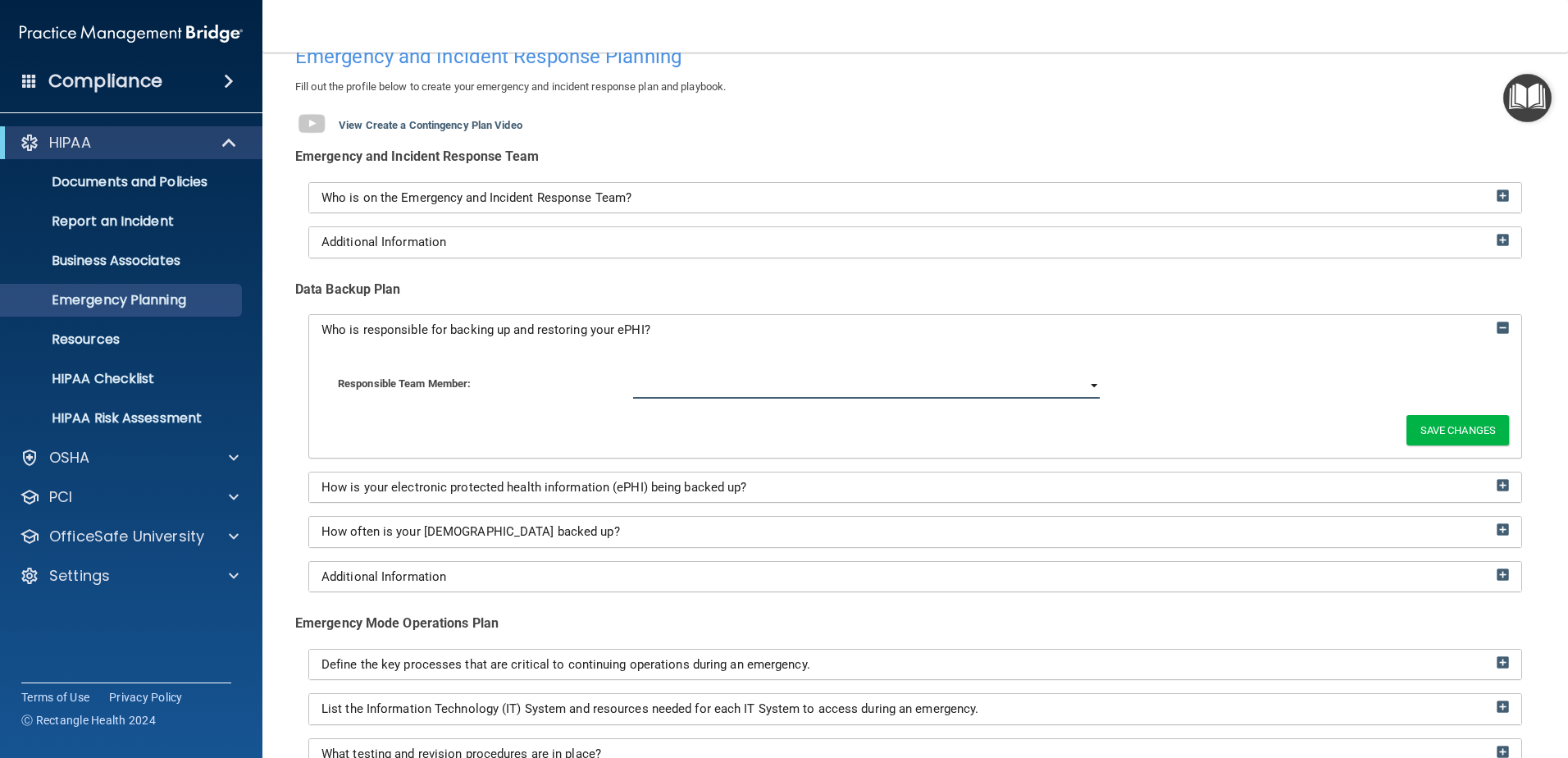
click at [1082, 387] on select at bounding box center [866, 386] width 466 height 25
click at [1069, 345] on div "Responsible Team Member: Save Changes" at bounding box center [915, 401] width 1212 height 112
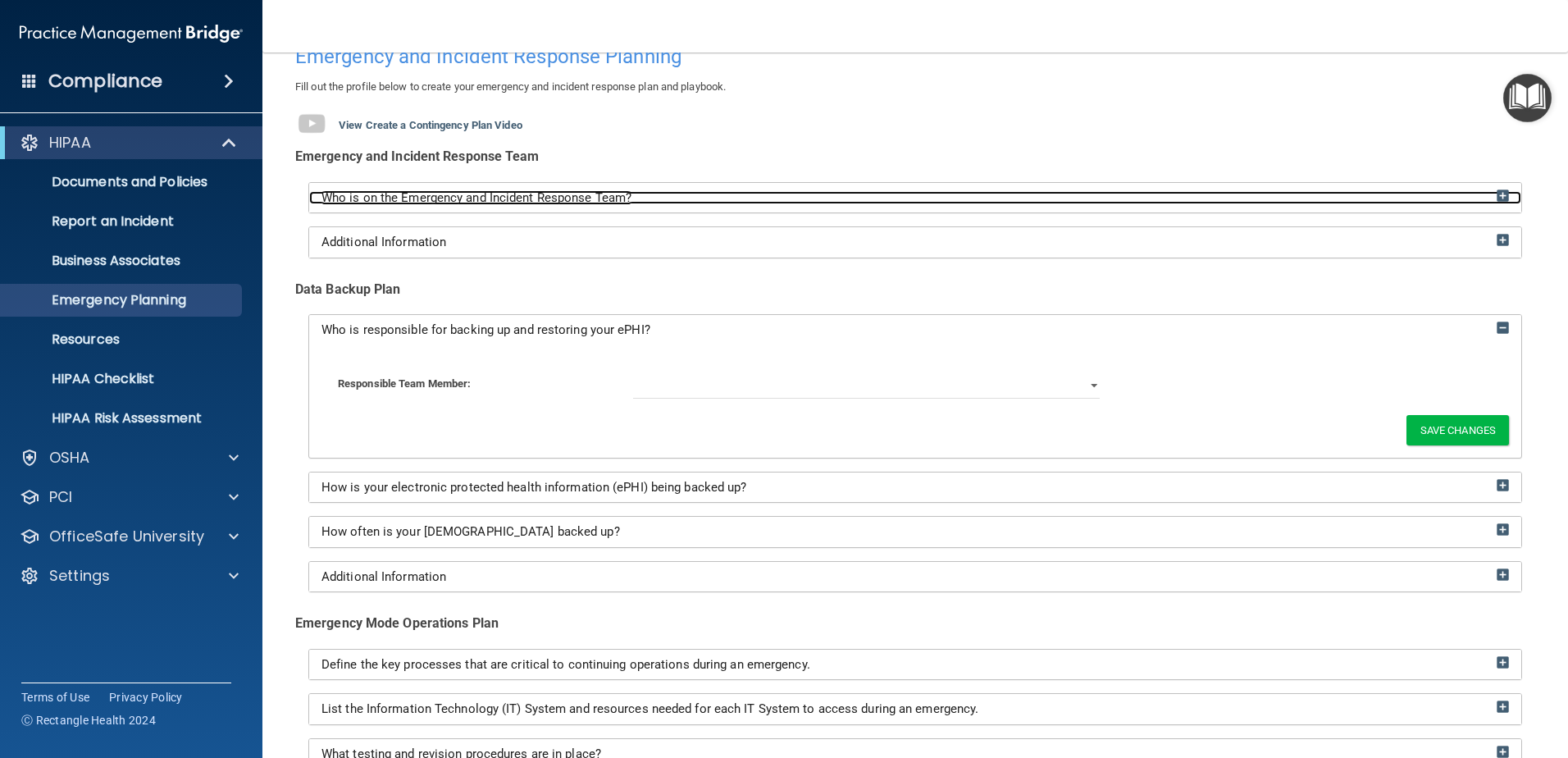
click at [630, 195] on span "Who is on the Emergency and Incident Response Team?" at bounding box center [475, 198] width 310 height 15
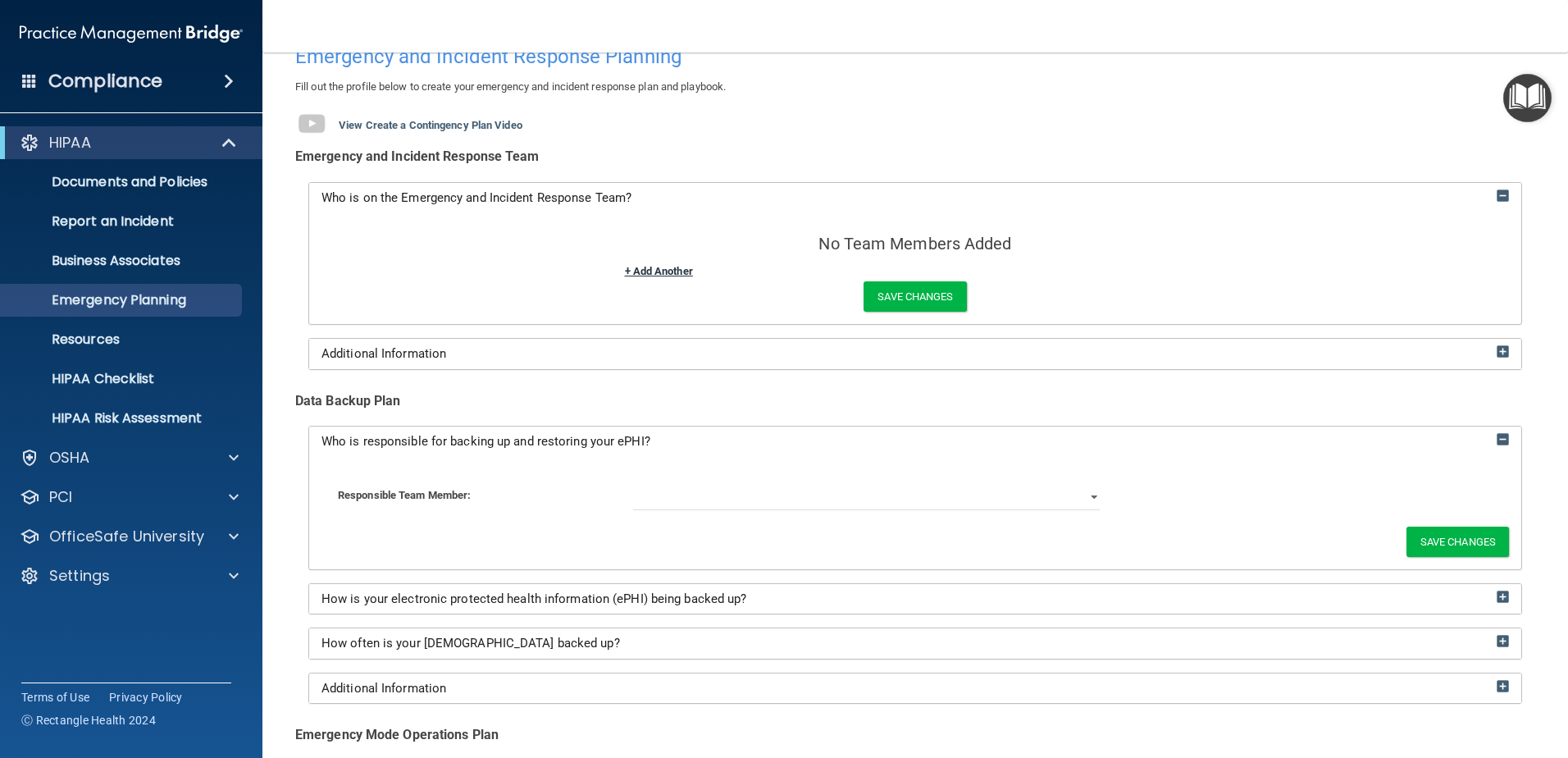
click at [676, 271] on link "+ Add Another" at bounding box center [659, 270] width 68 height 12
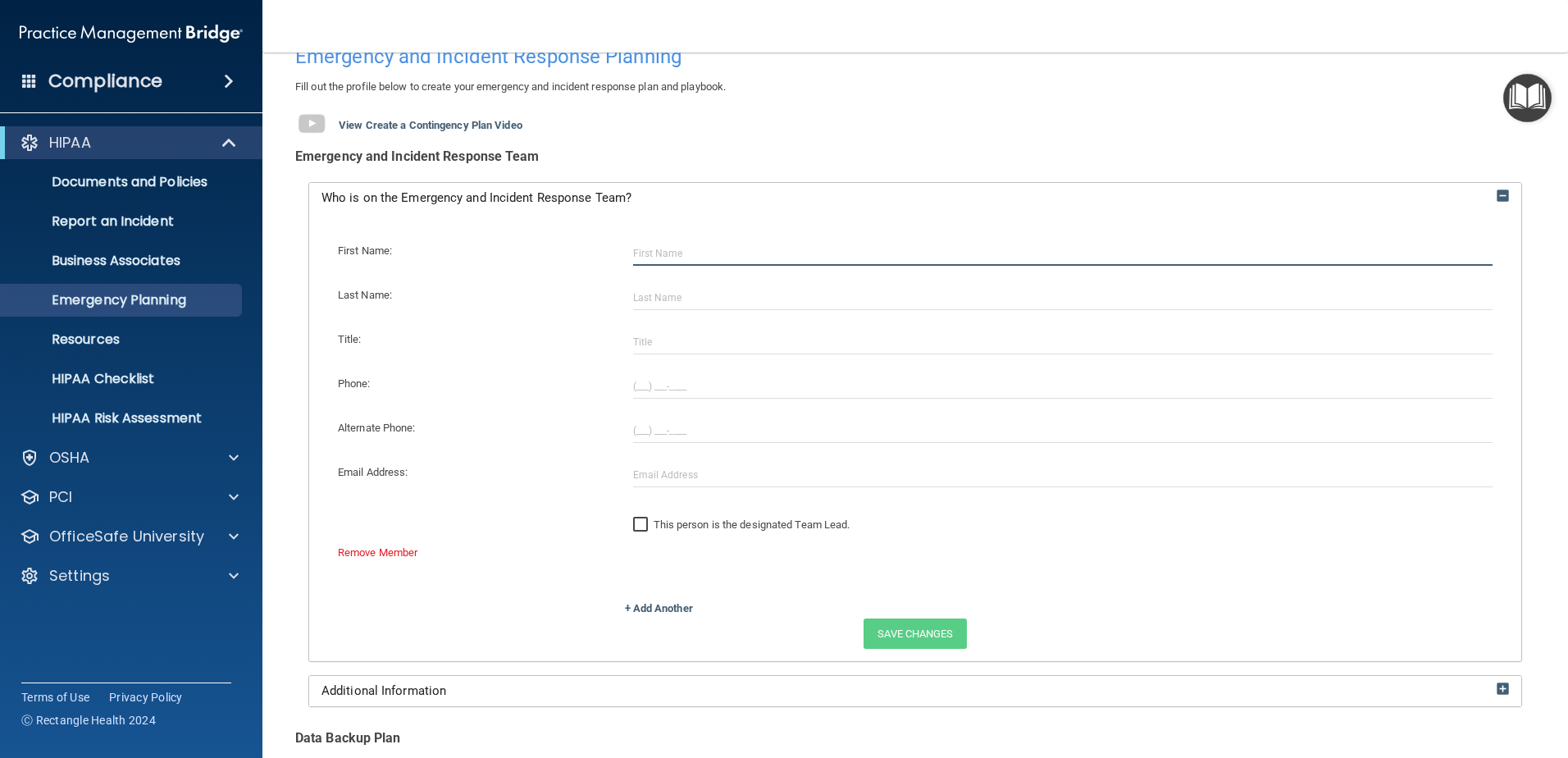
click at [666, 250] on input "text" at bounding box center [1063, 254] width 860 height 25
click at [451, 364] on div "First Name: Last Name: Title: Phone: Alternate Phone: Email Address: This perso…" at bounding box center [915, 412] width 1188 height 374
click at [1536, 307] on main "Back Emergency and Incident Response Planning Fill out the profile below to cre…" at bounding box center [915, 405] width 1305 height 705
